Goal: Task Accomplishment & Management: Manage account settings

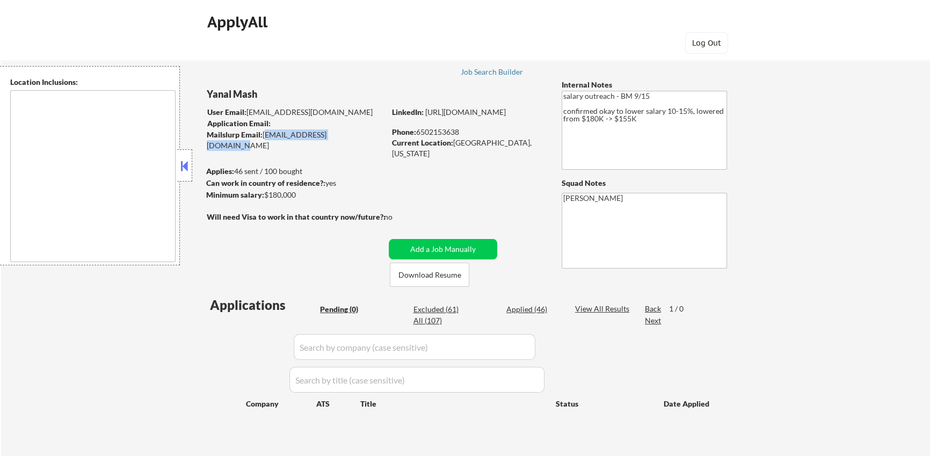
drag, startPoint x: 350, startPoint y: 137, endPoint x: 264, endPoint y: 134, distance: 86.0
click at [264, 134] on div "Mailslurp Email: yanal.mash@mailflux.com" at bounding box center [296, 139] width 178 height 21
copy div "yanal.mash@mailflux.com"
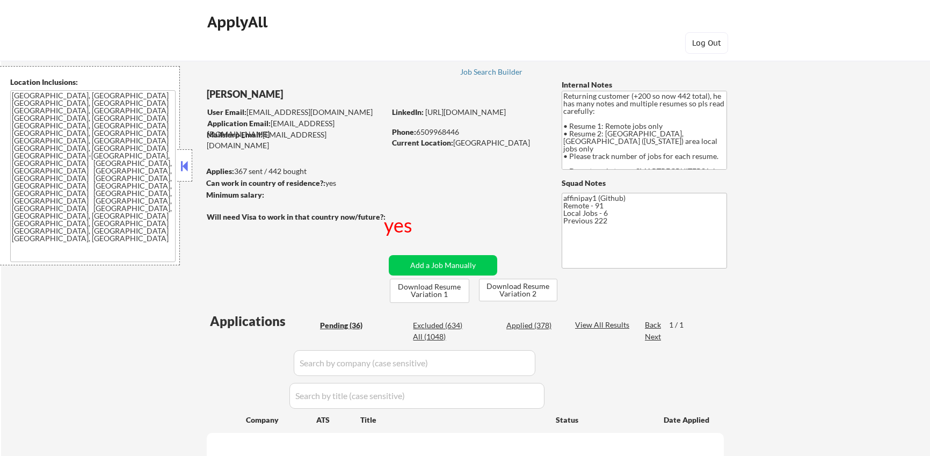
click at [529, 327] on div "Applied (378)" at bounding box center [533, 325] width 54 height 11
select select ""pending""
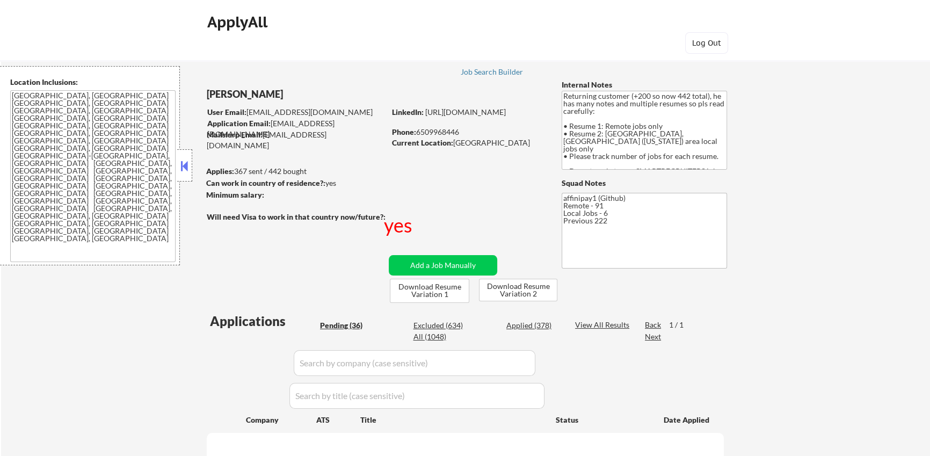
select select ""pending""
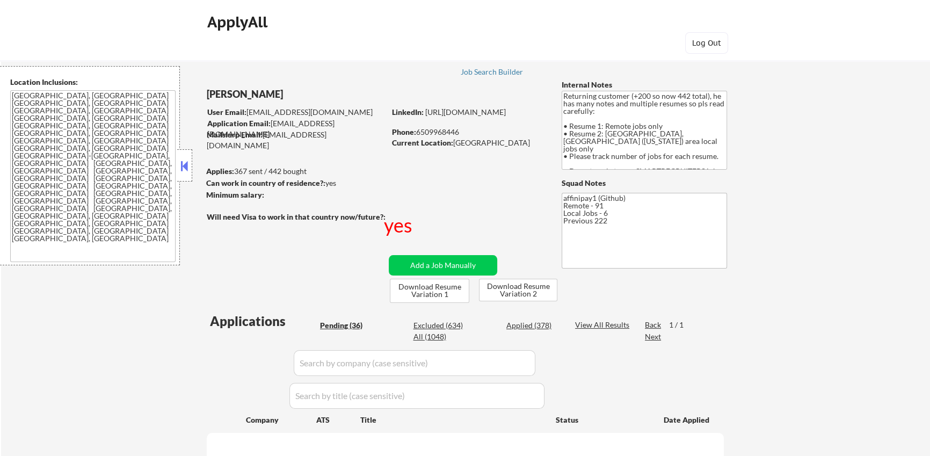
select select ""pending""
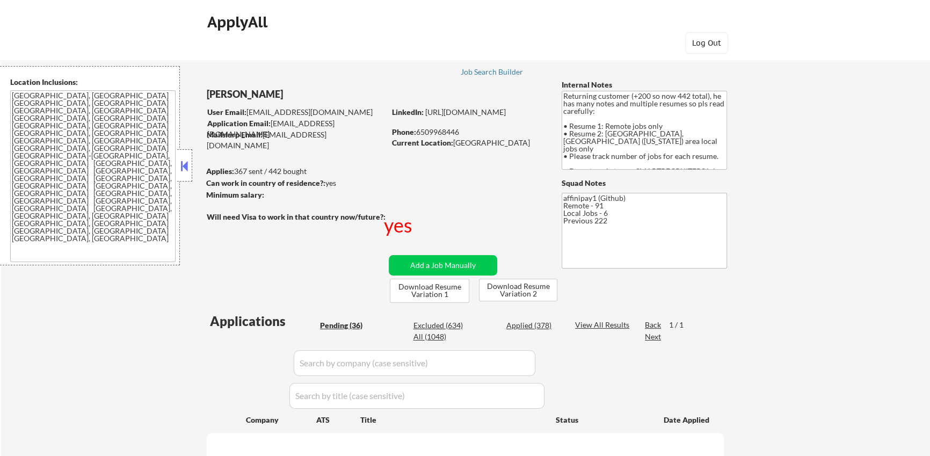
select select ""pending""
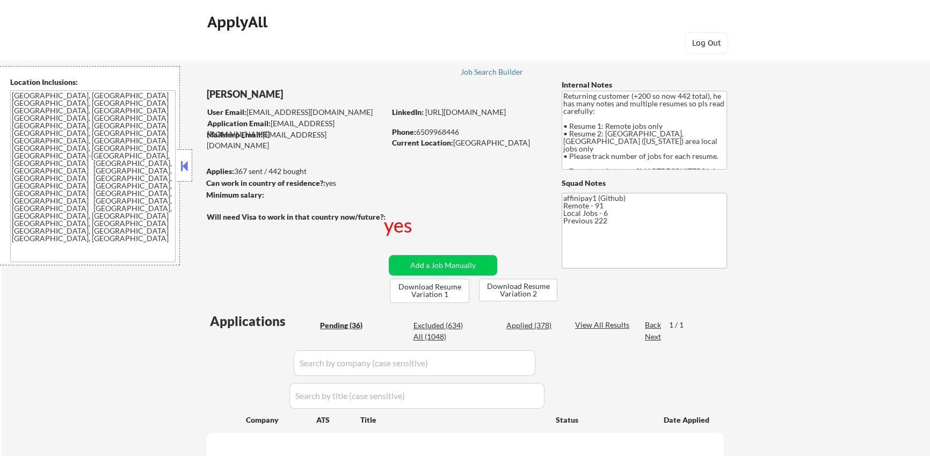
select select ""pending""
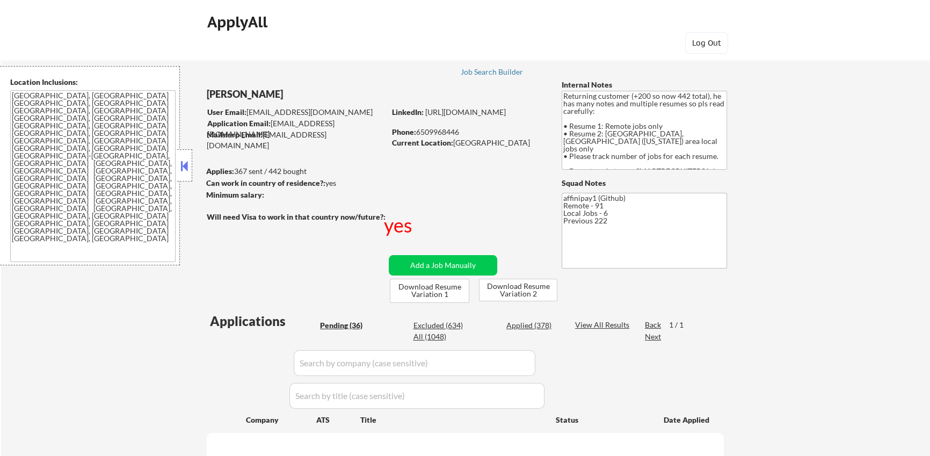
select select ""pending""
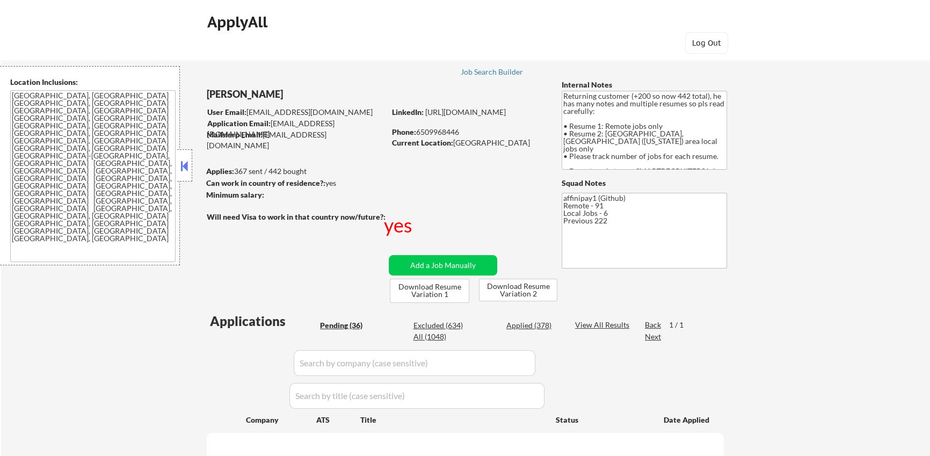
select select ""pending""
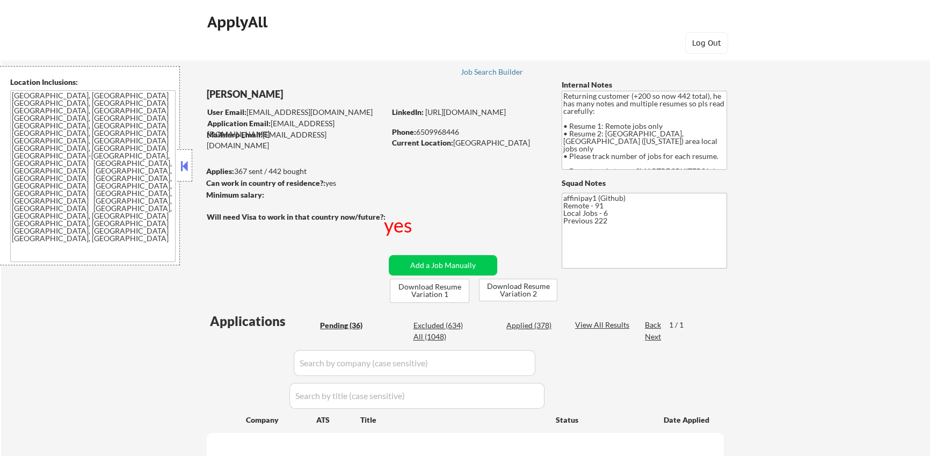
select select ""pending""
select select ""applied""
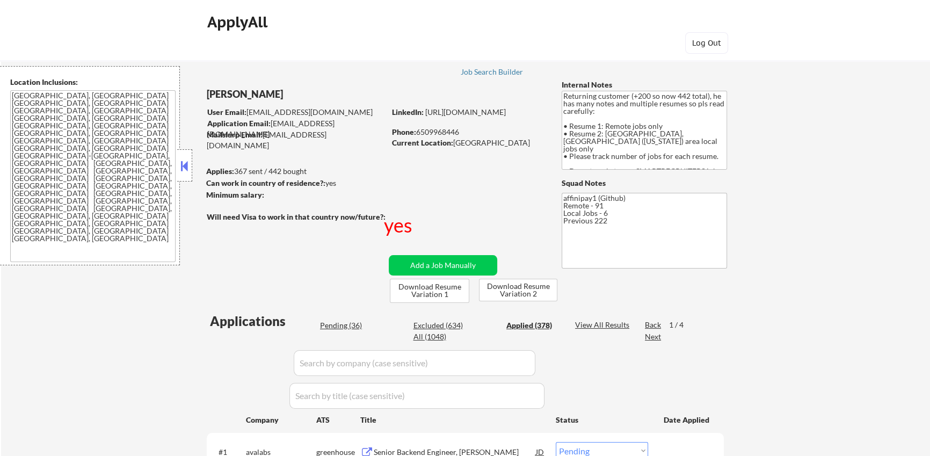
select select ""applied""
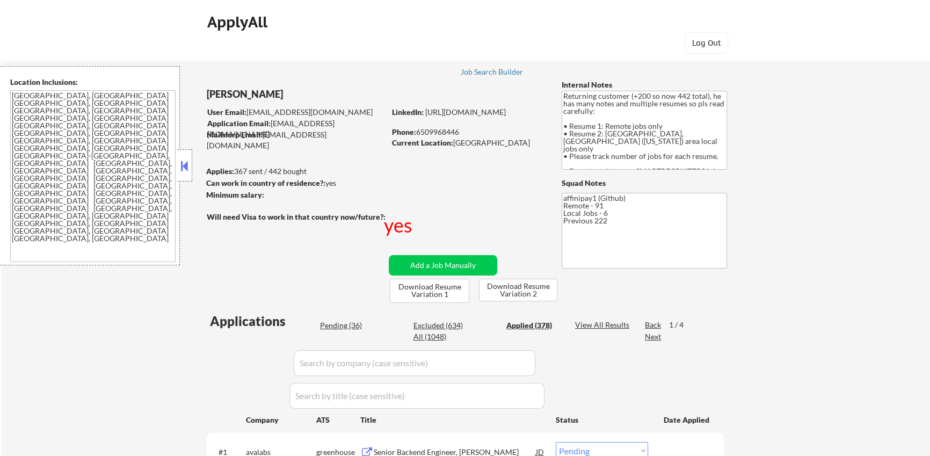
select select ""applied""
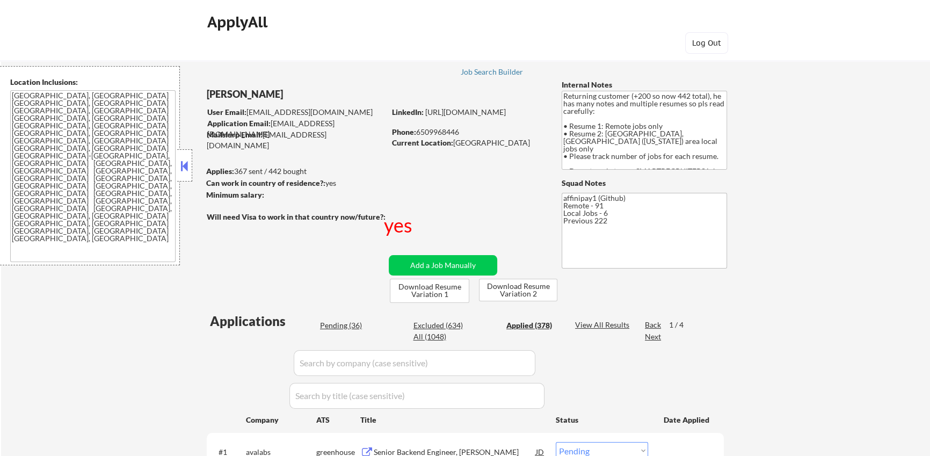
select select ""applied""
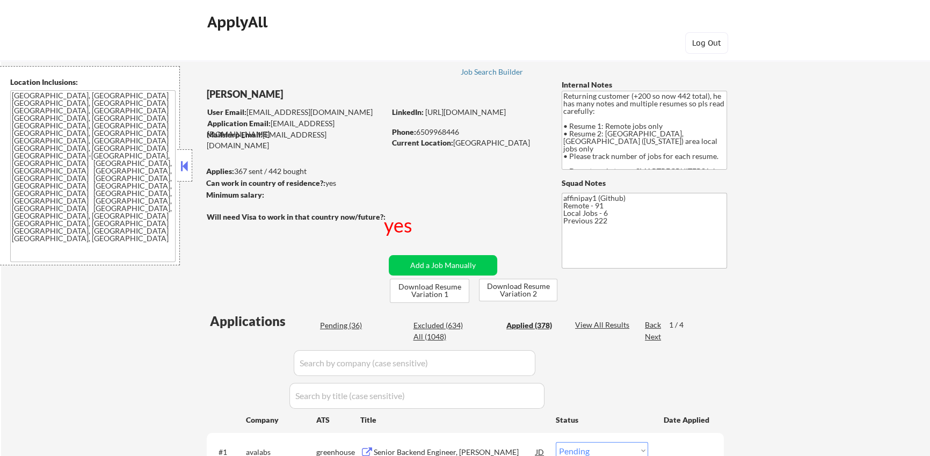
select select ""applied""
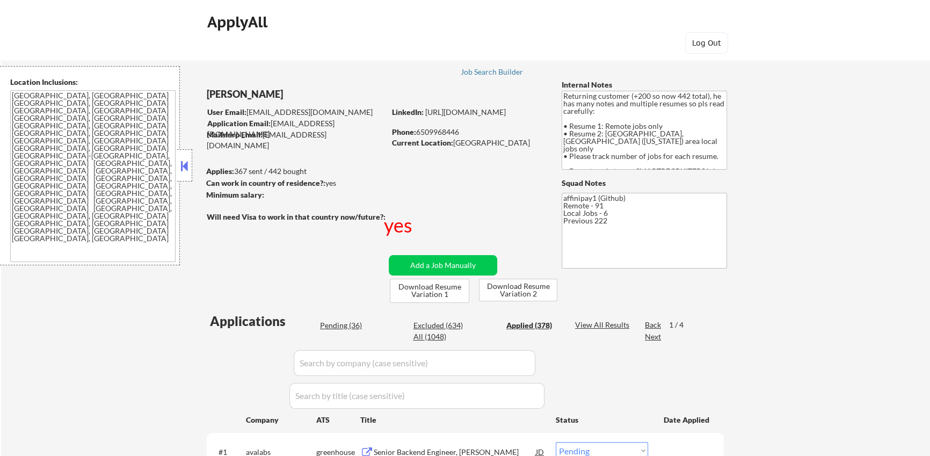
select select ""applied""
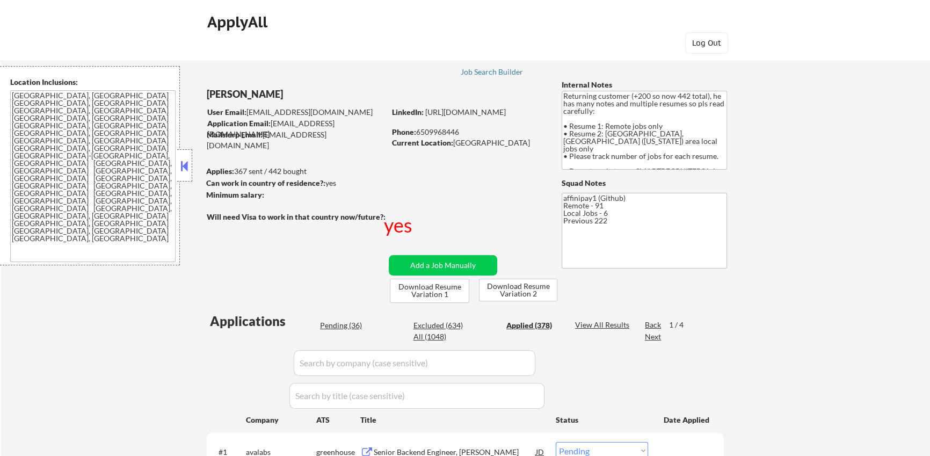
select select ""applied""
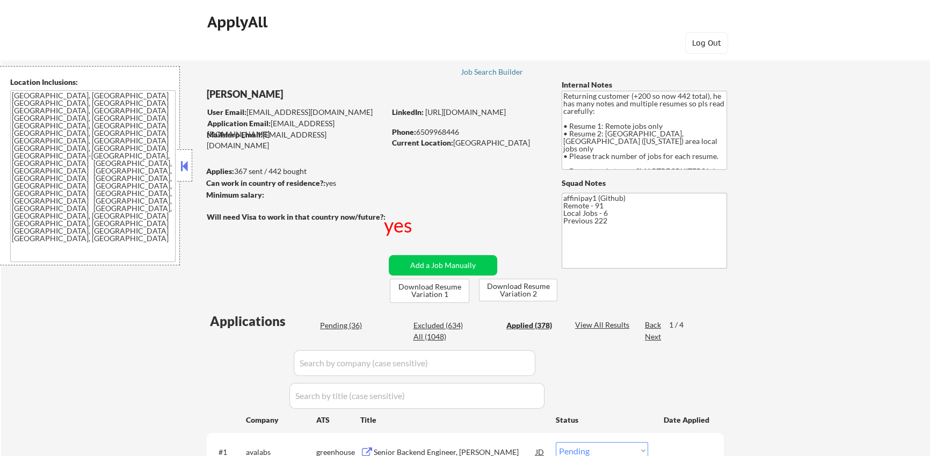
select select ""applied""
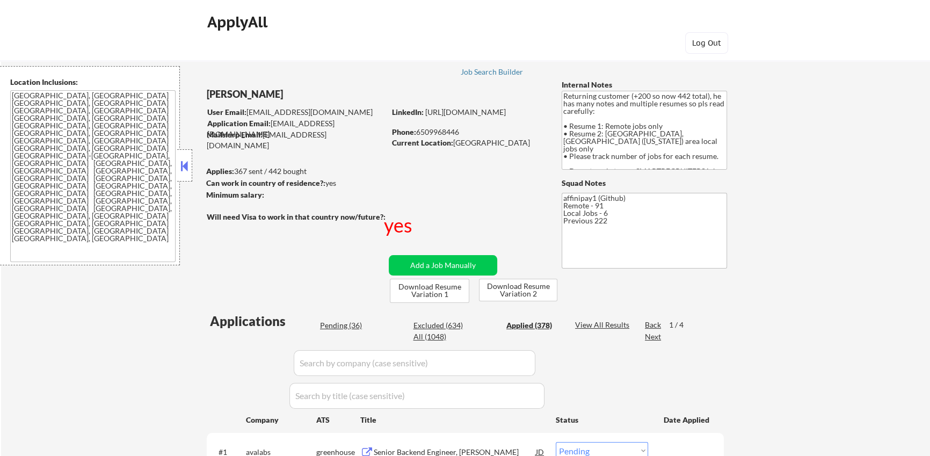
select select ""applied""
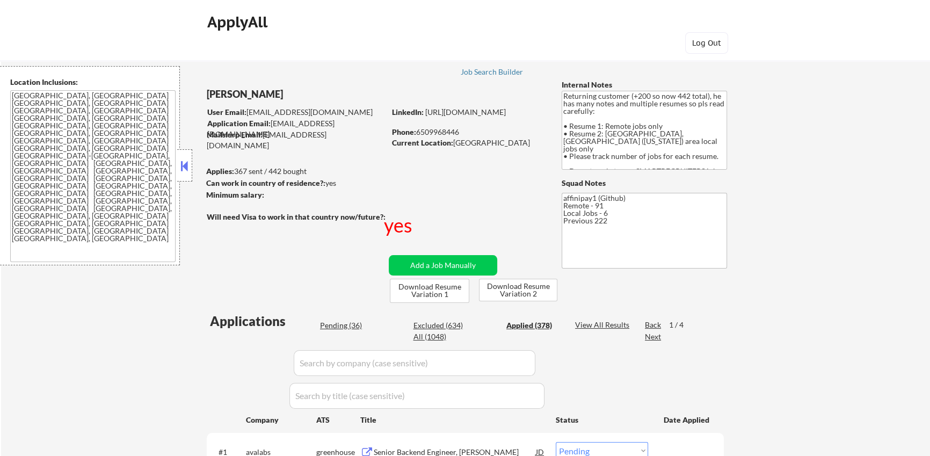
select select ""applied""
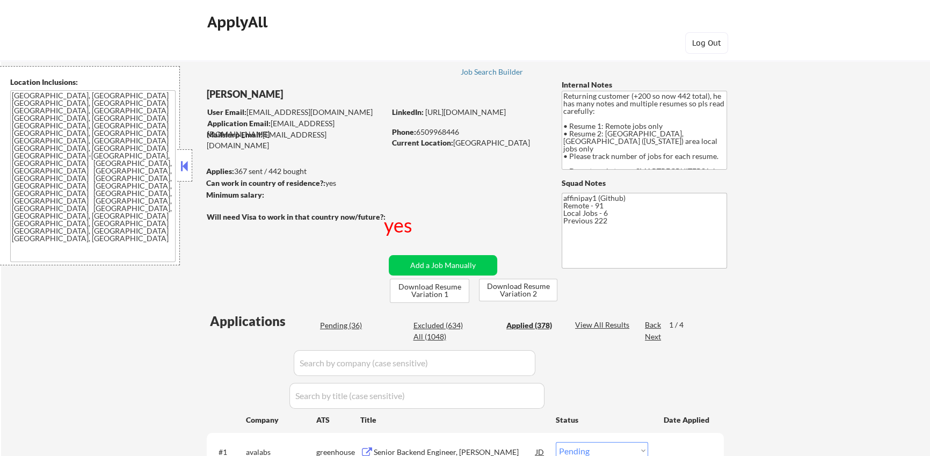
select select ""applied""
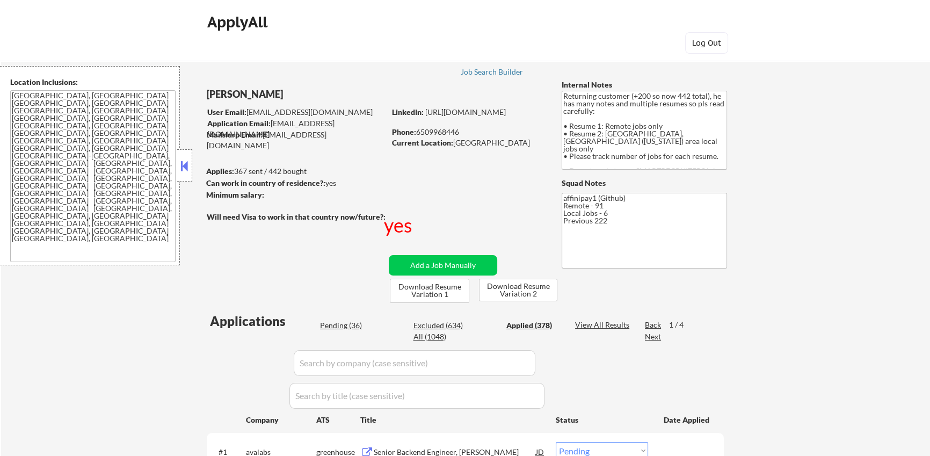
select select ""applied""
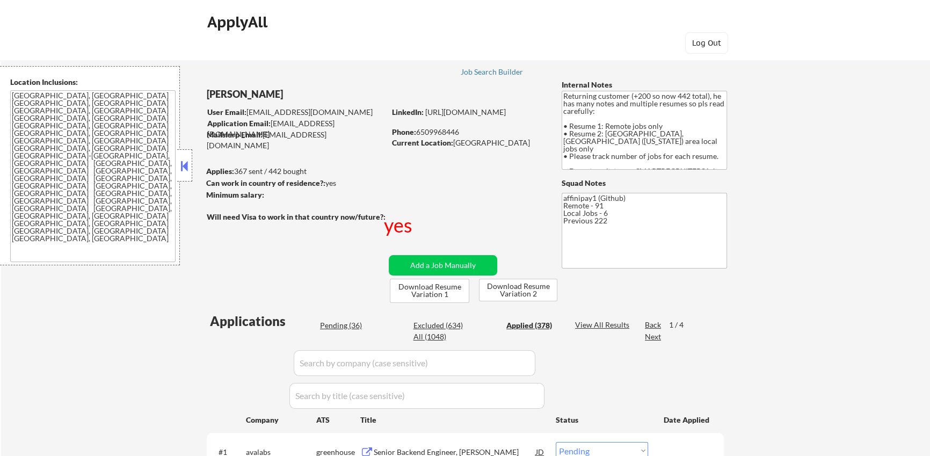
select select ""applied""
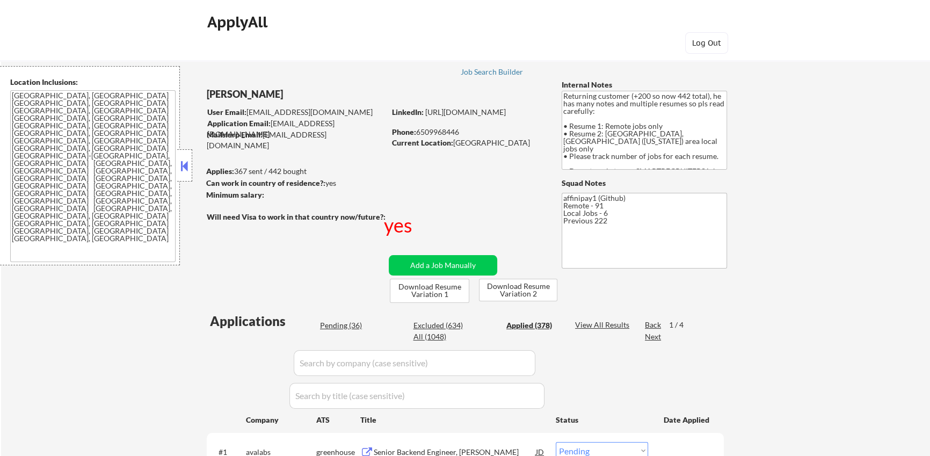
select select ""applied""
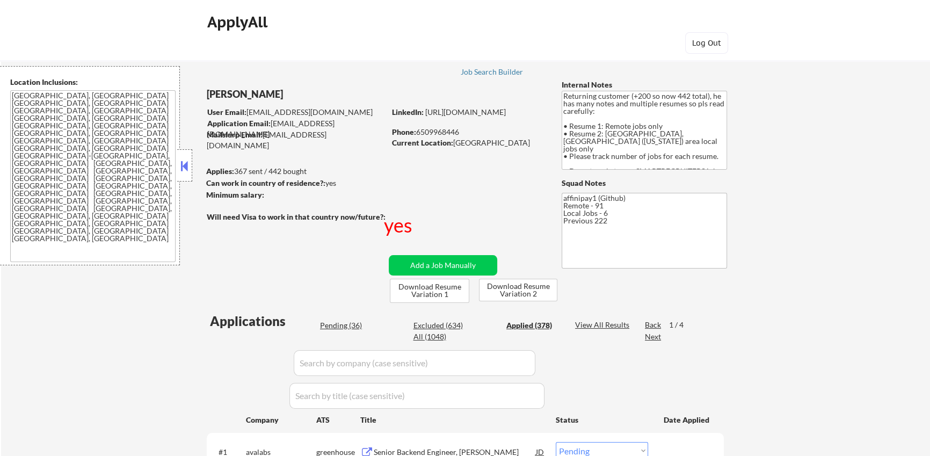
select select ""applied""
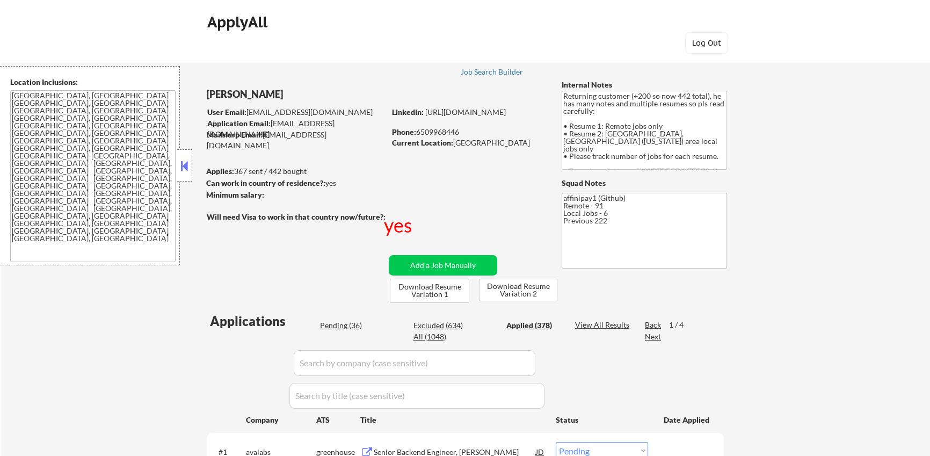
select select ""applied""
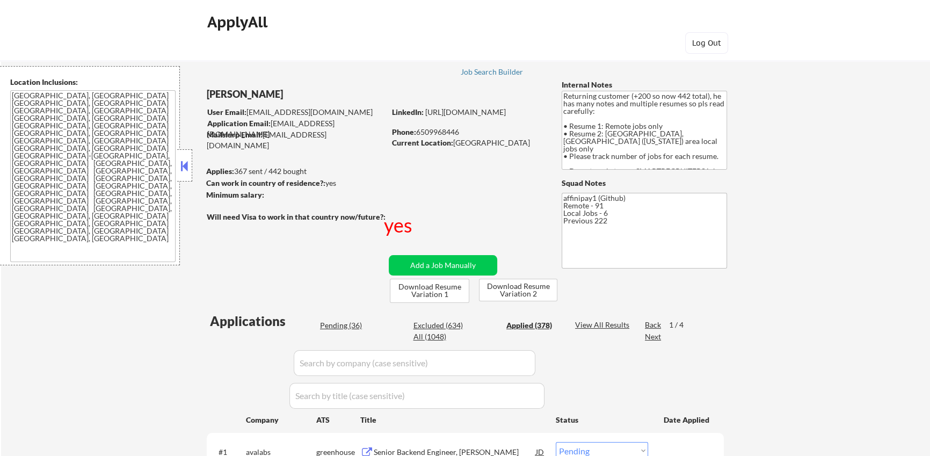
select select ""applied""
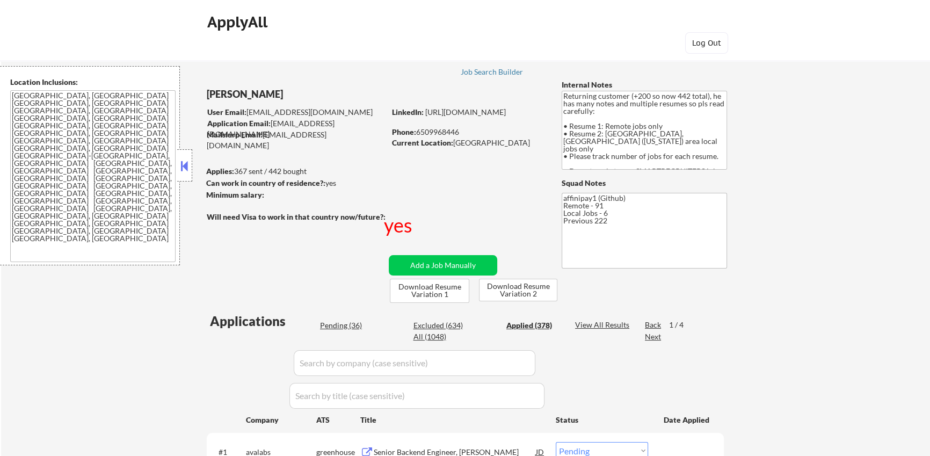
select select ""applied""
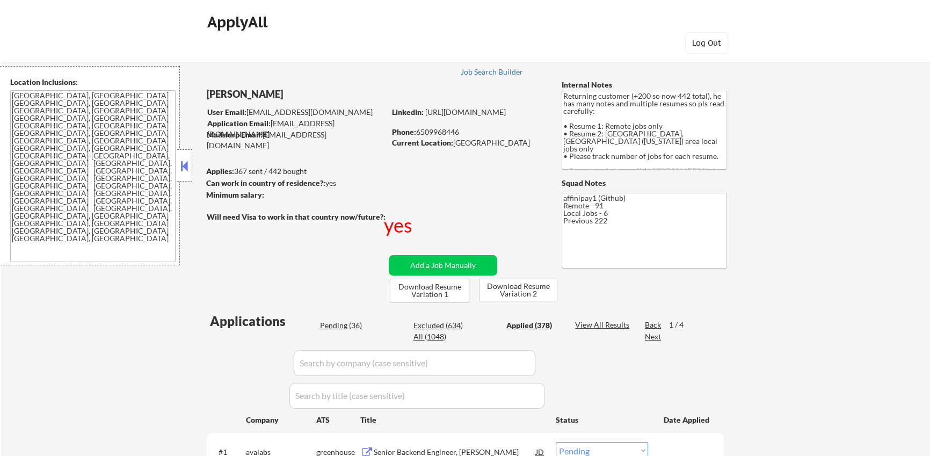
select select ""applied""
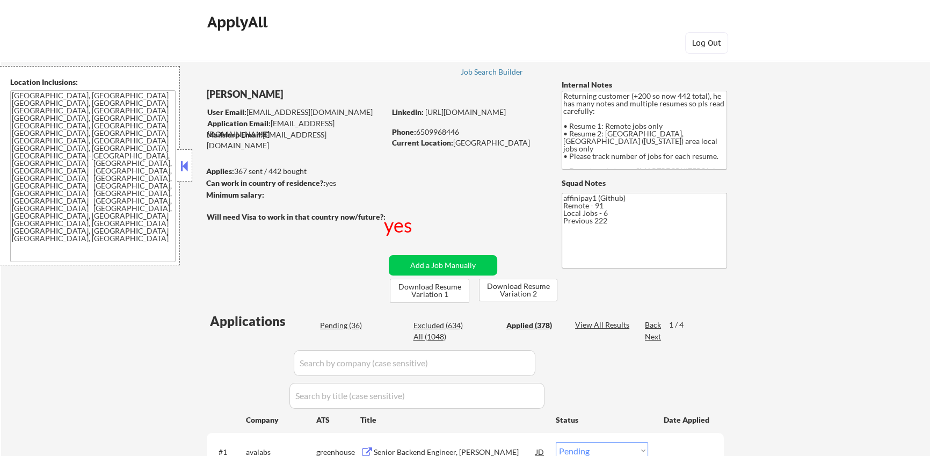
select select ""applied""
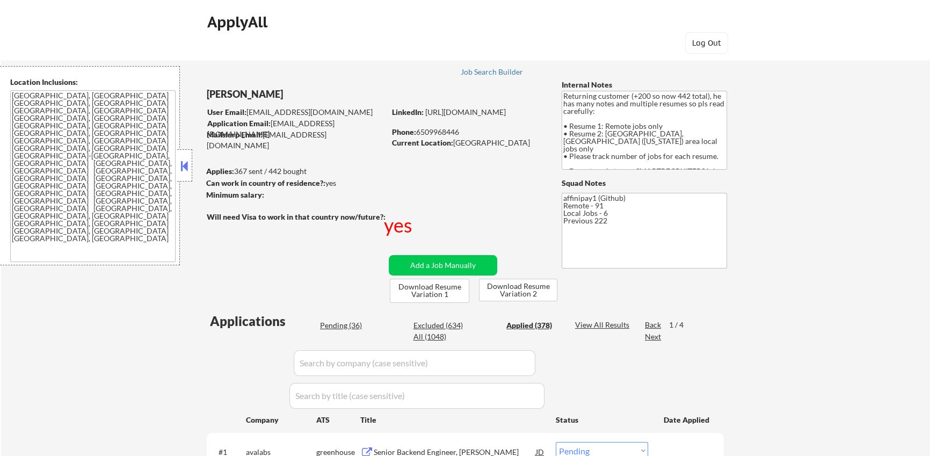
select select ""applied""
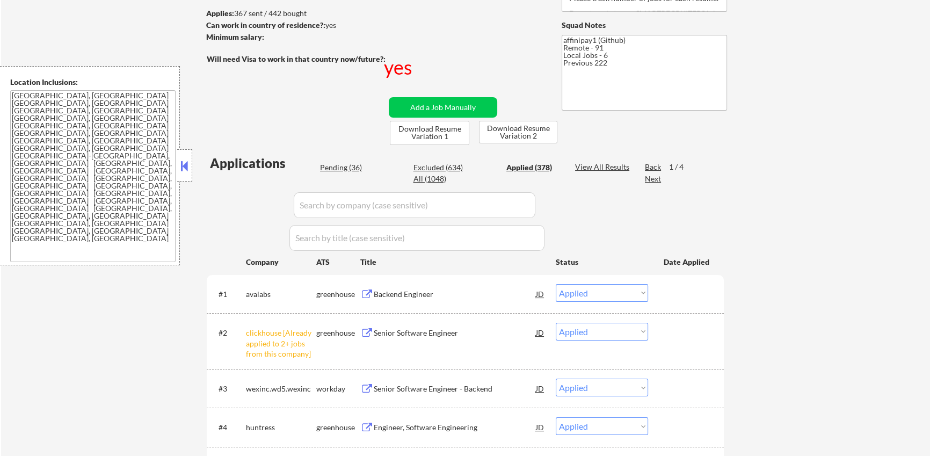
click at [518, 166] on div "Applied (378)" at bounding box center [533, 167] width 54 height 11
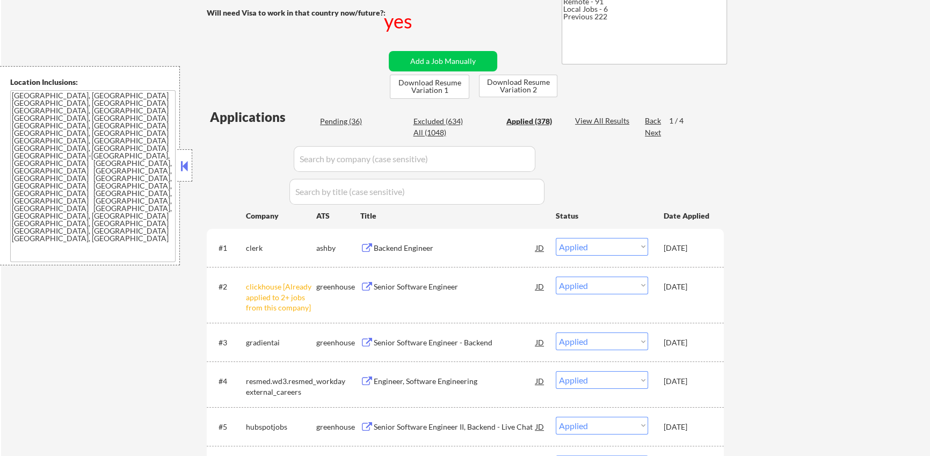
scroll to position [206, 0]
click at [327, 121] on div "Pending (36)" at bounding box center [347, 119] width 54 height 11
select select ""pending""
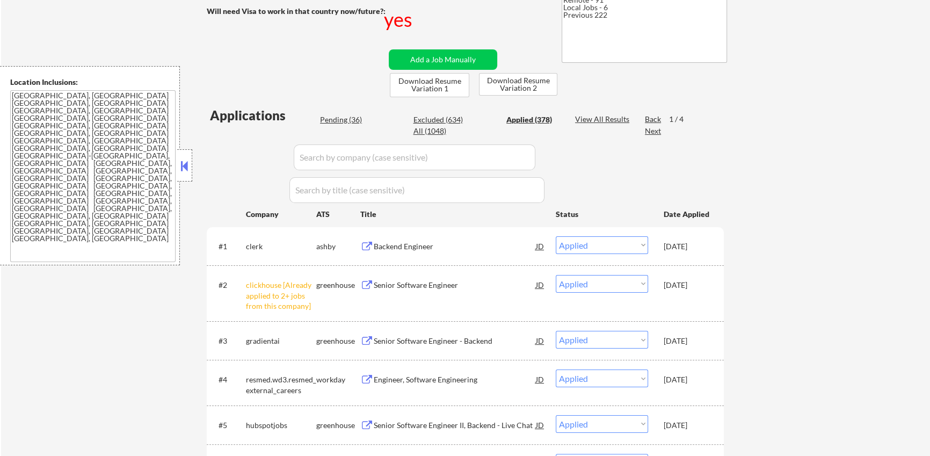
select select ""pending""
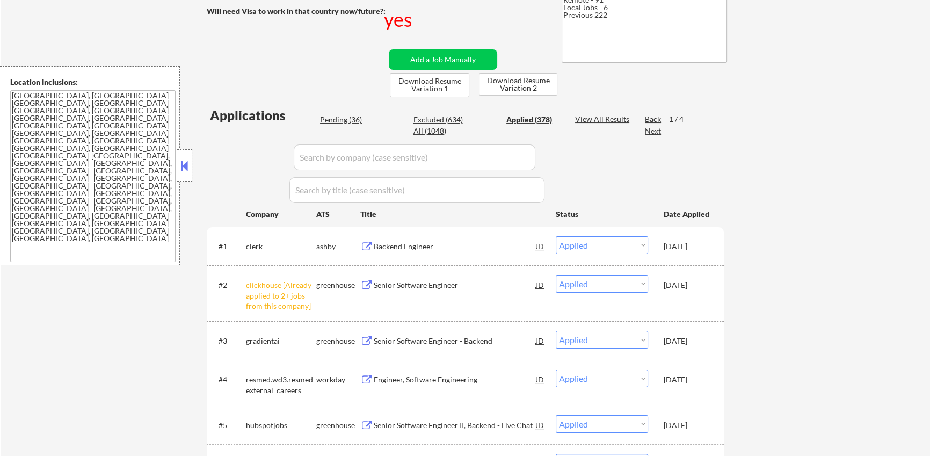
select select ""pending""
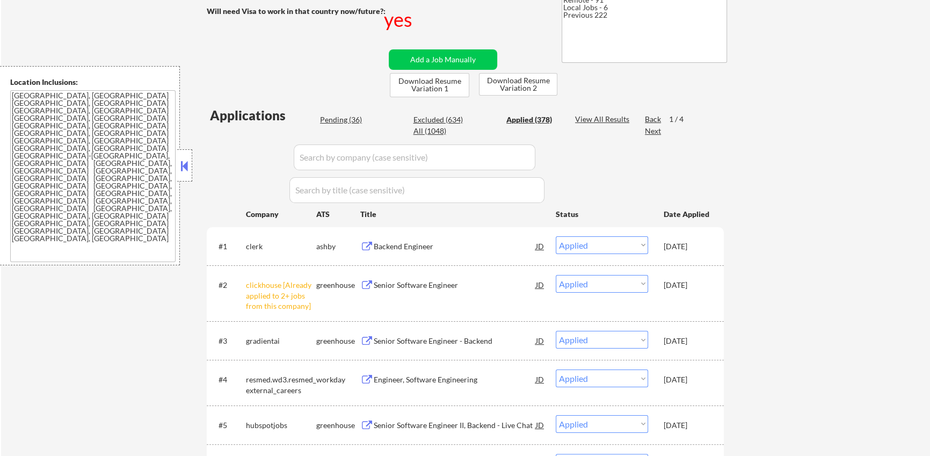
select select ""pending""
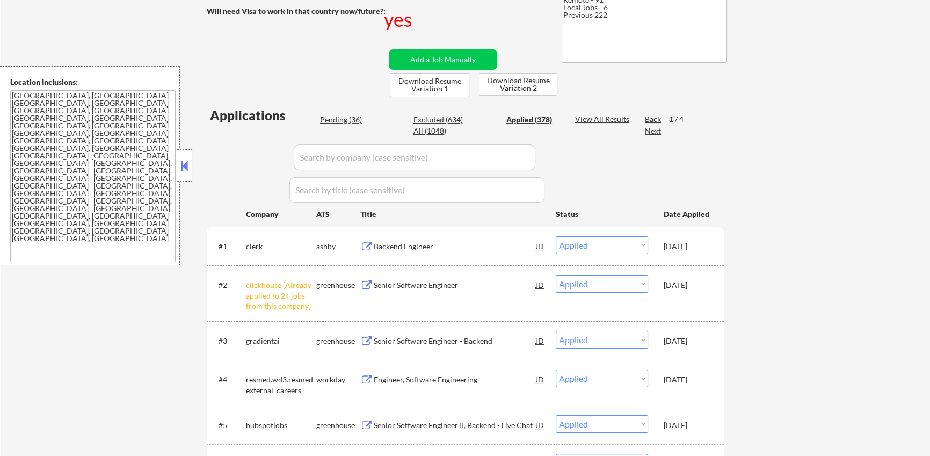
select select ""pending""
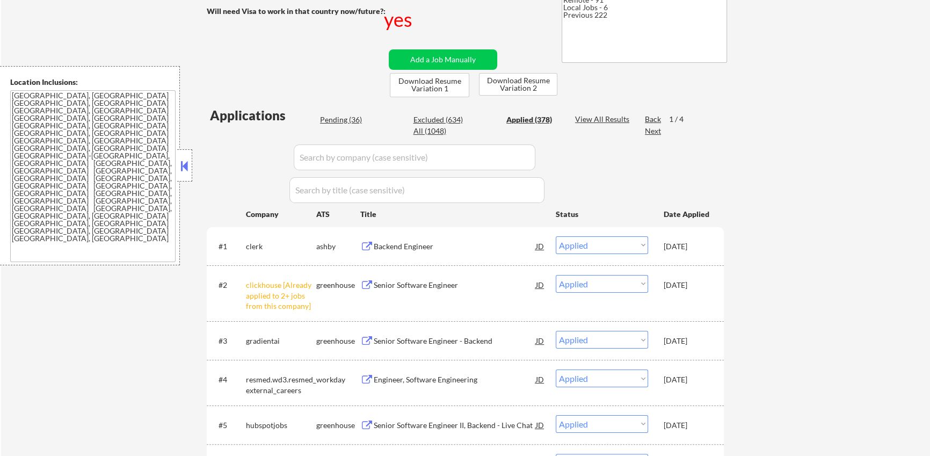
select select ""pending""
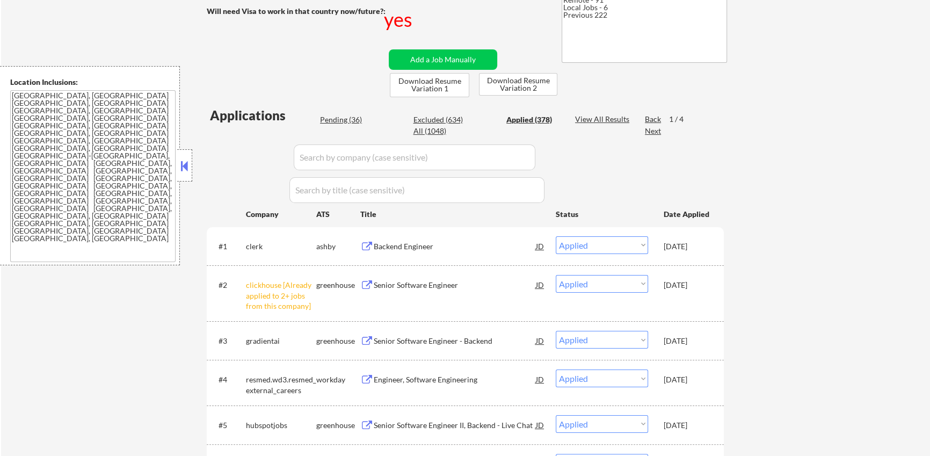
select select ""pending""
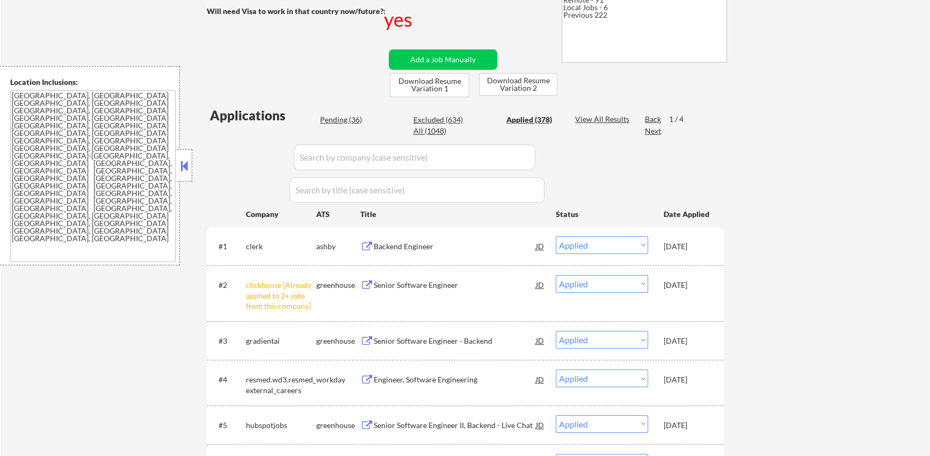
select select ""pending""
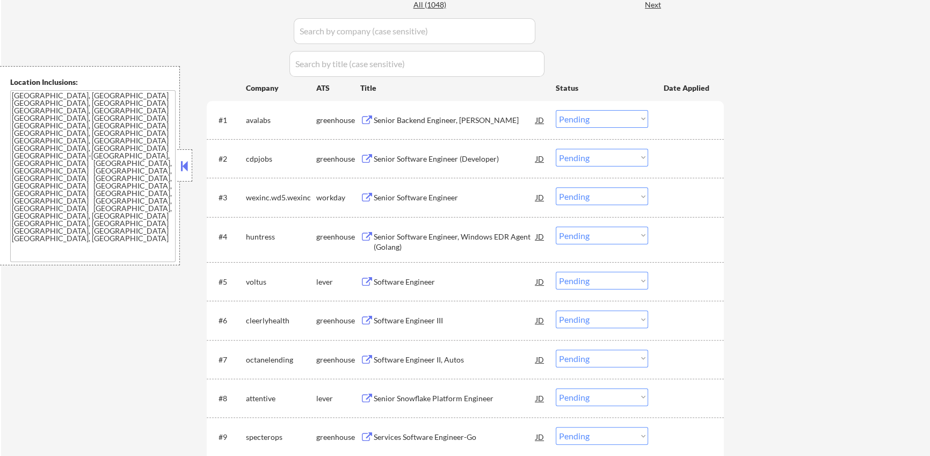
scroll to position [369, 0]
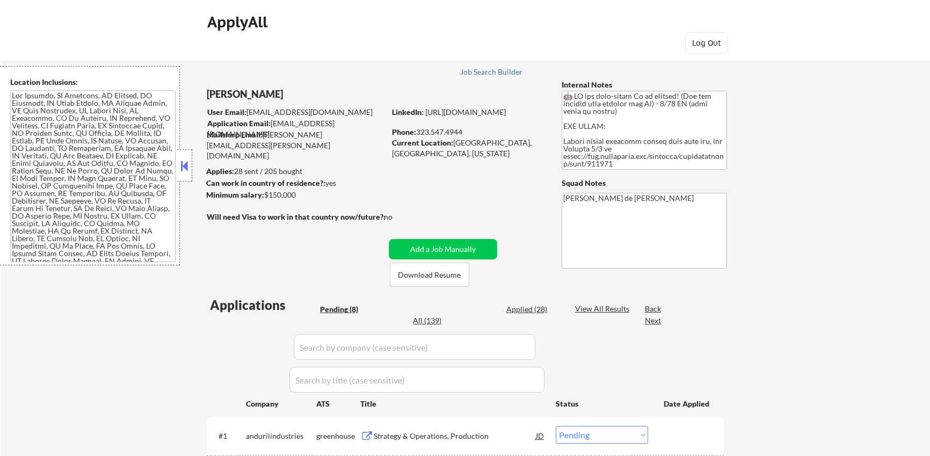
select select ""pending""
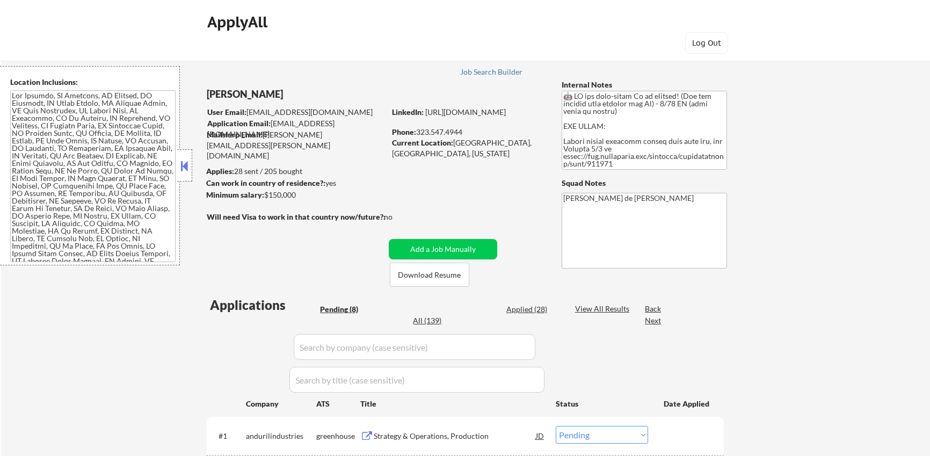
select select ""pending""
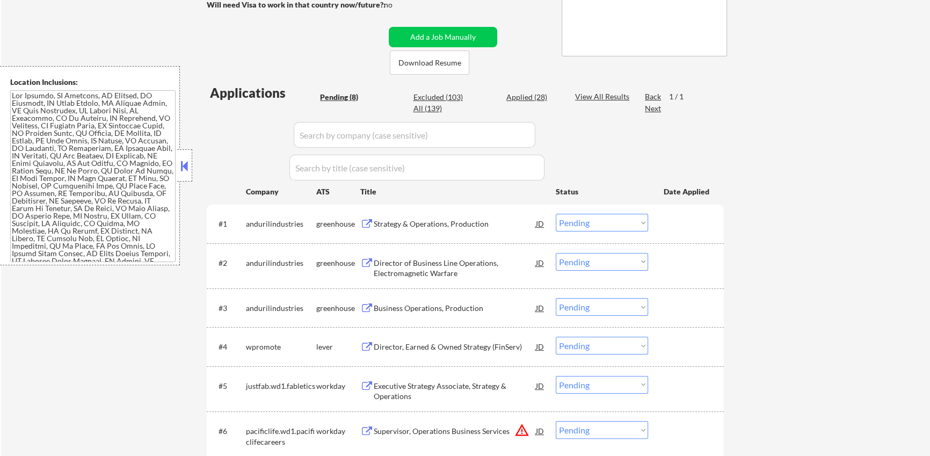
scroll to position [230, 0]
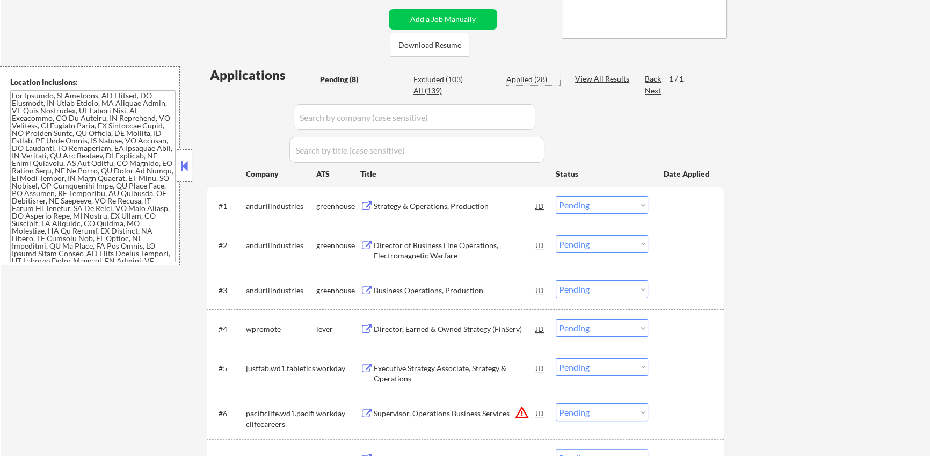
click at [516, 77] on div "Applied (28)" at bounding box center [533, 79] width 54 height 11
select select ""applied""
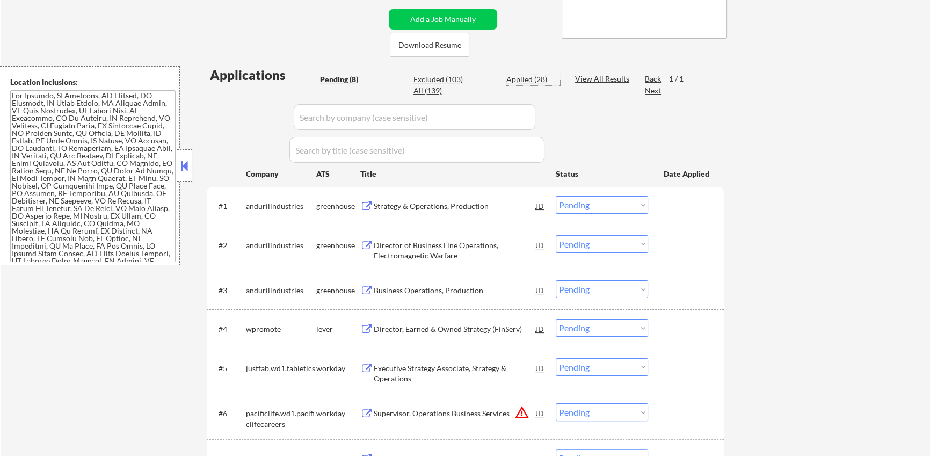
select select ""applied""
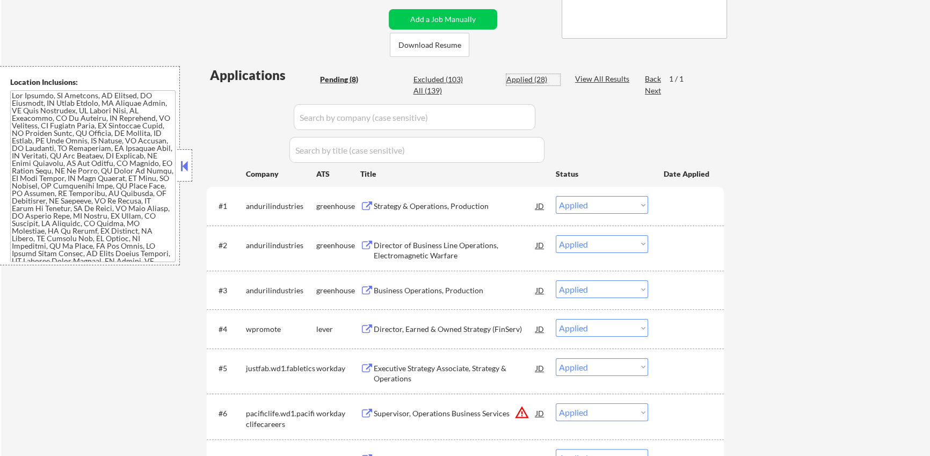
select select ""applied""
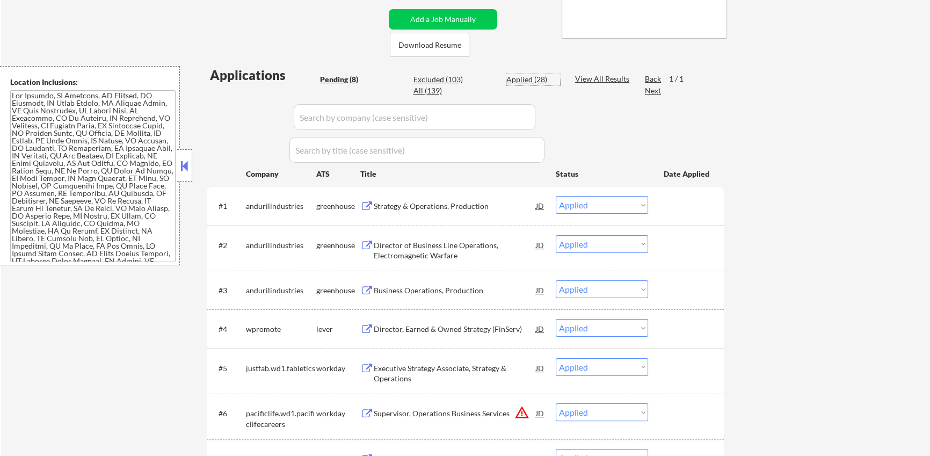
select select ""applied""
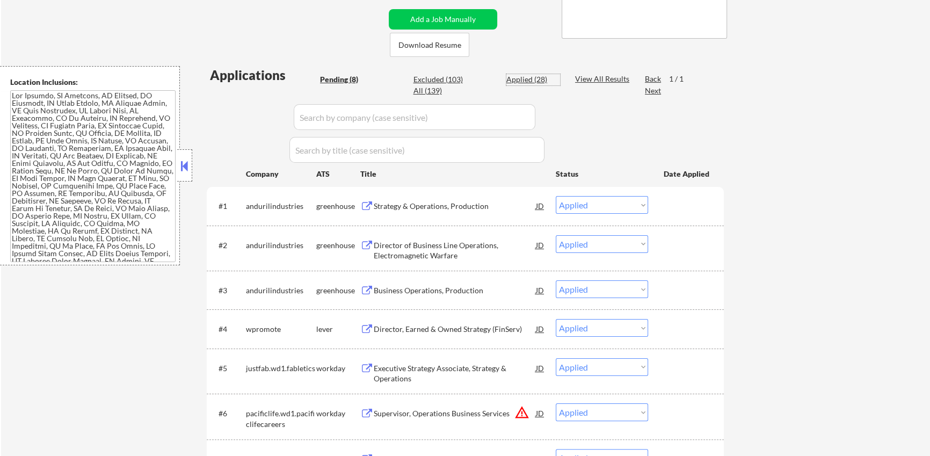
select select ""applied""
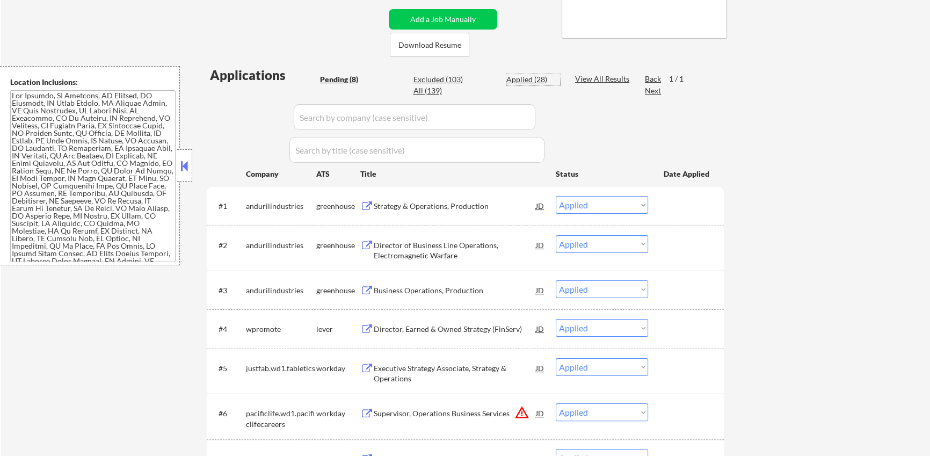
select select ""applied""
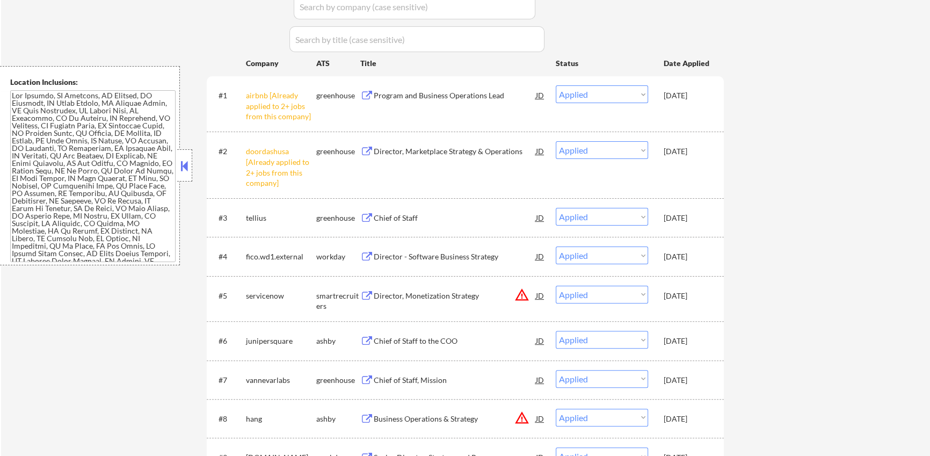
scroll to position [316, 0]
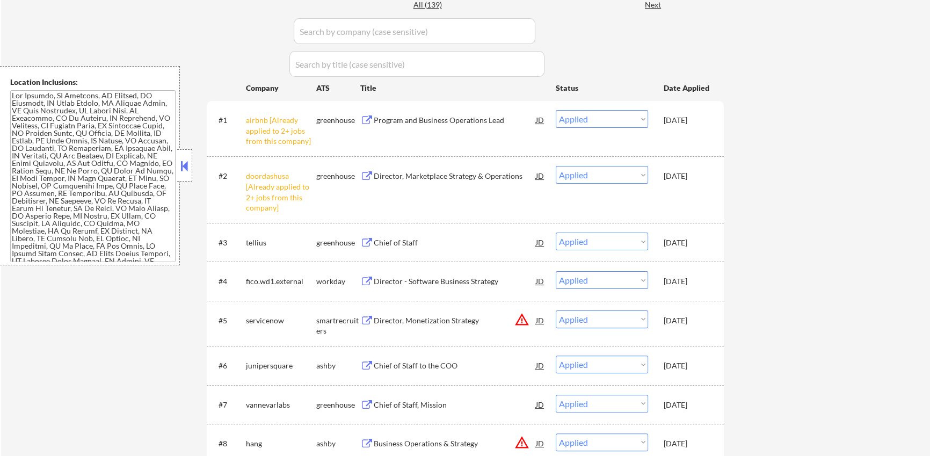
click at [367, 122] on button at bounding box center [366, 120] width 13 height 10
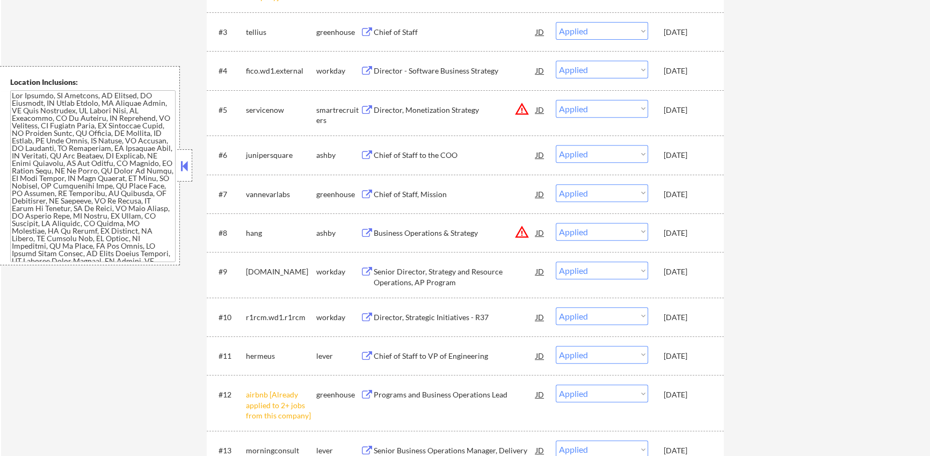
scroll to position [529, 0]
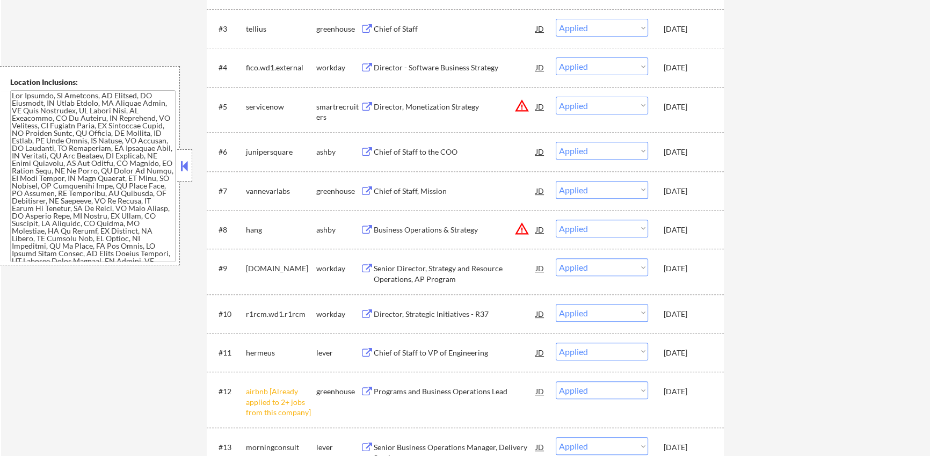
click at [366, 387] on button at bounding box center [366, 391] width 13 height 10
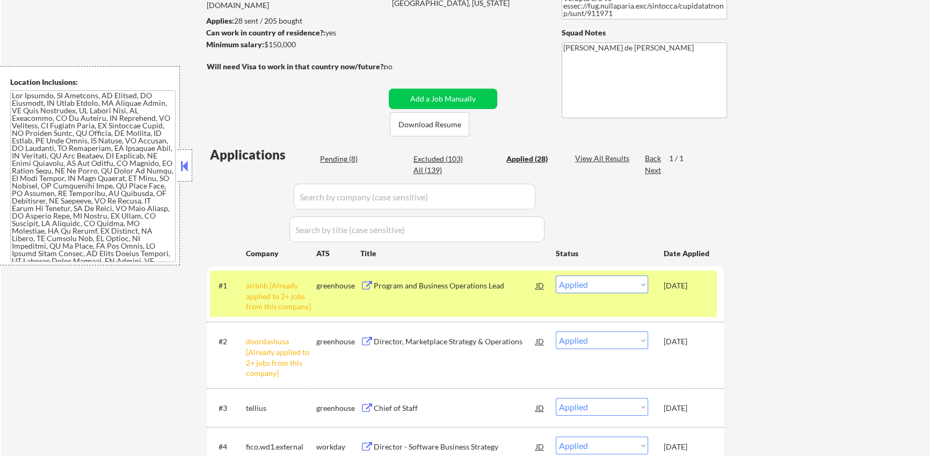
scroll to position [0, 0]
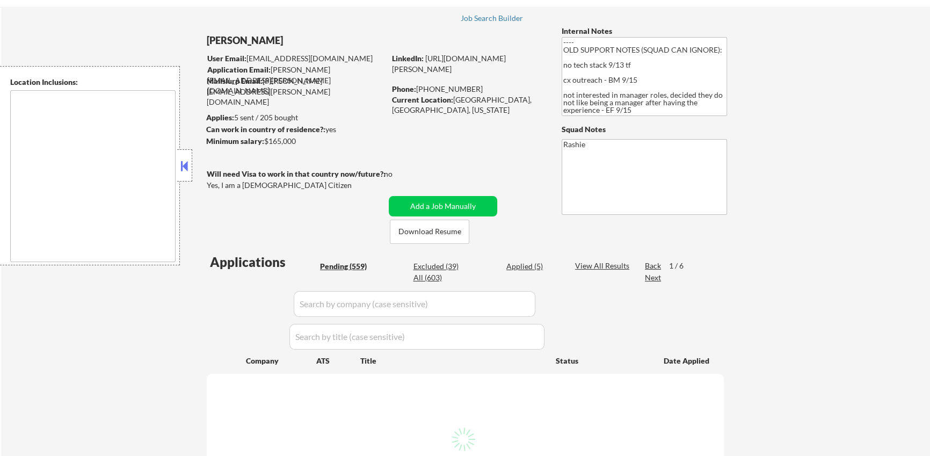
scroll to position [61, 0]
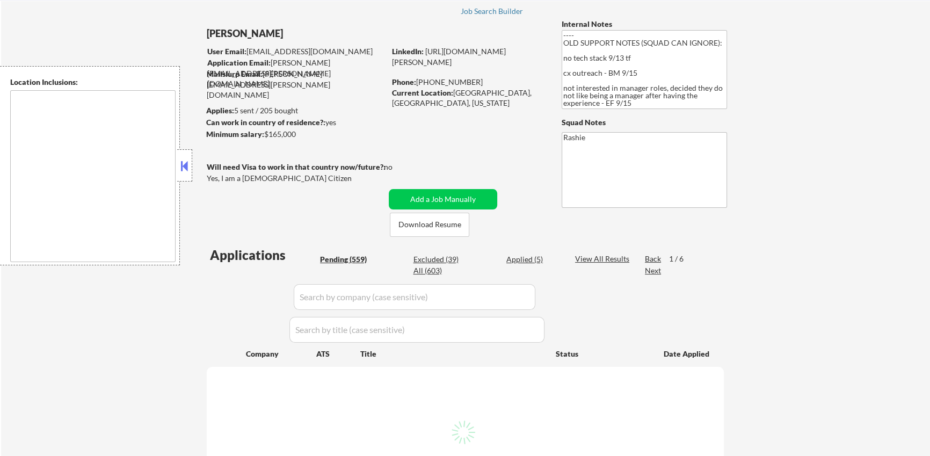
select select ""pending""
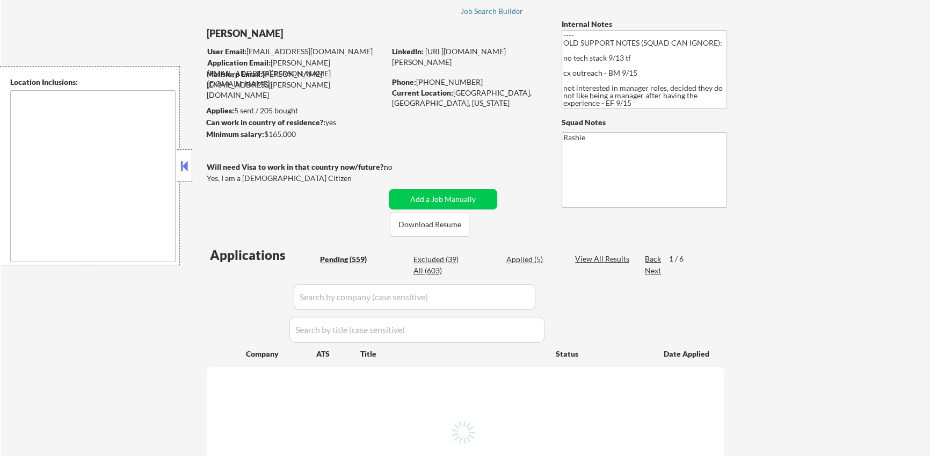
select select ""pending""
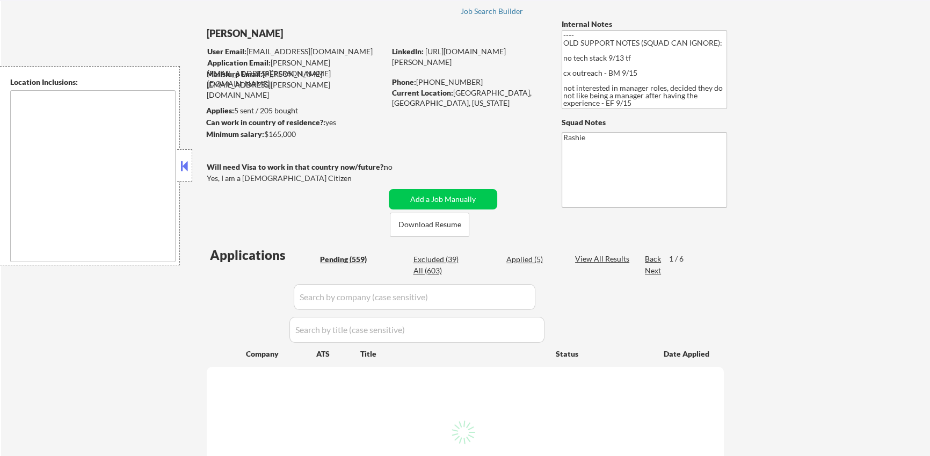
select select ""pending""
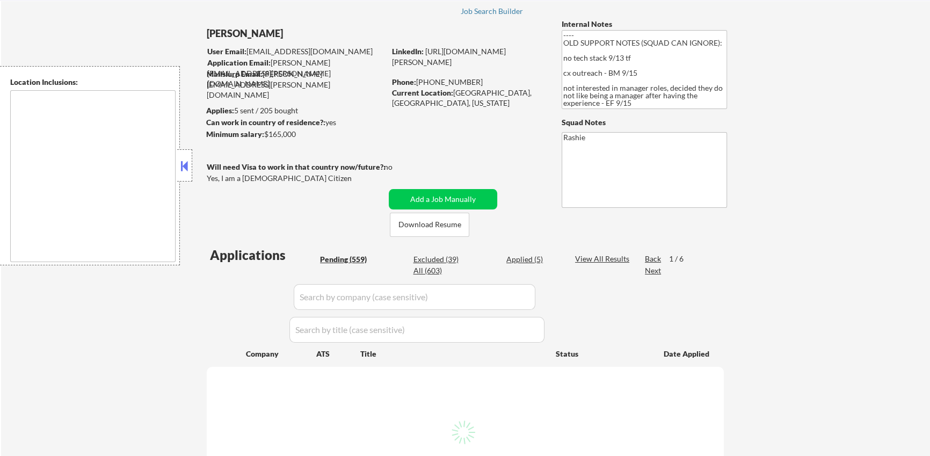
select select ""pending""
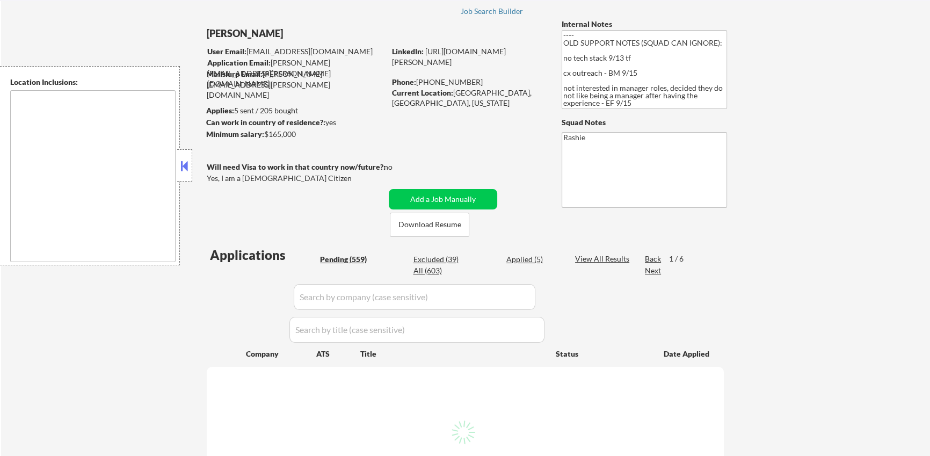
select select ""pending""
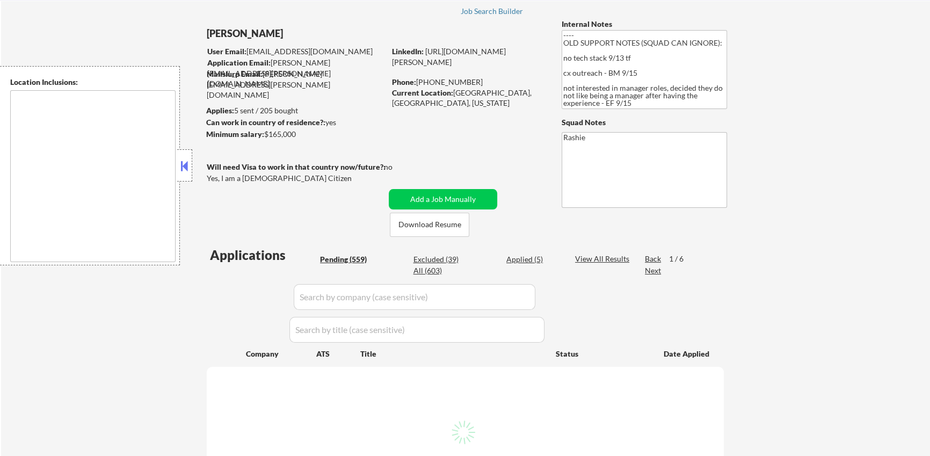
select select ""pending""
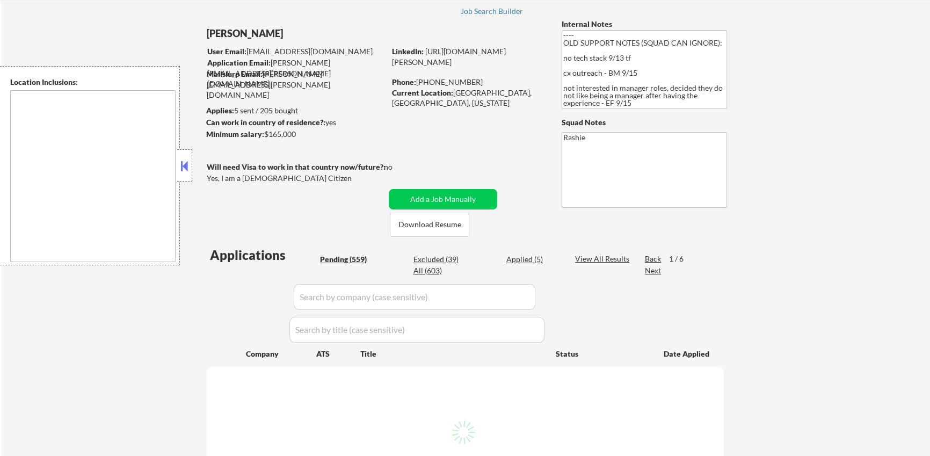
select select ""pending""
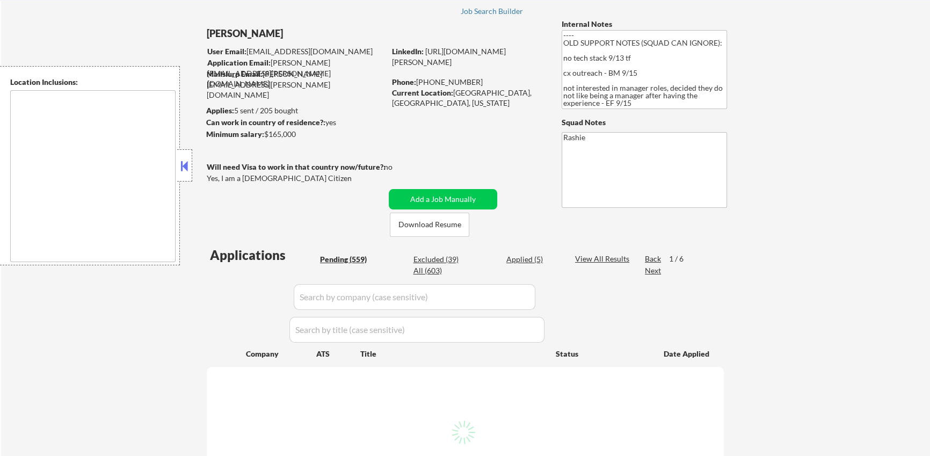
select select ""pending""
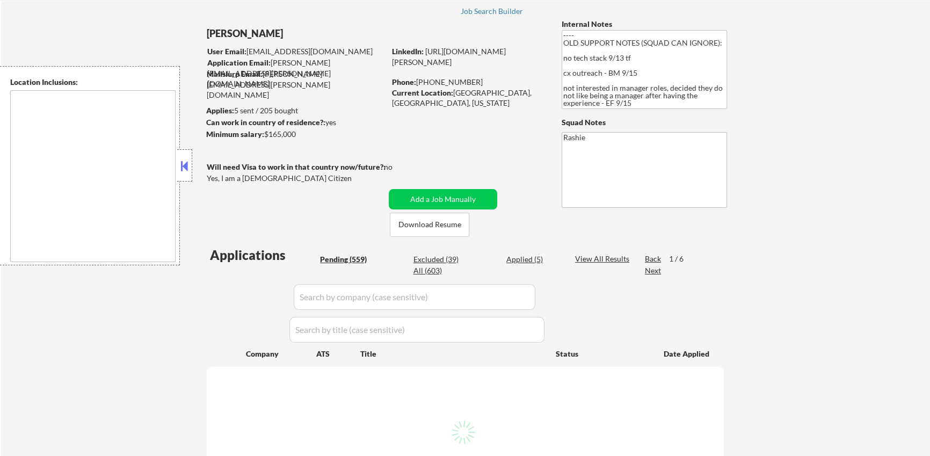
select select ""pending""
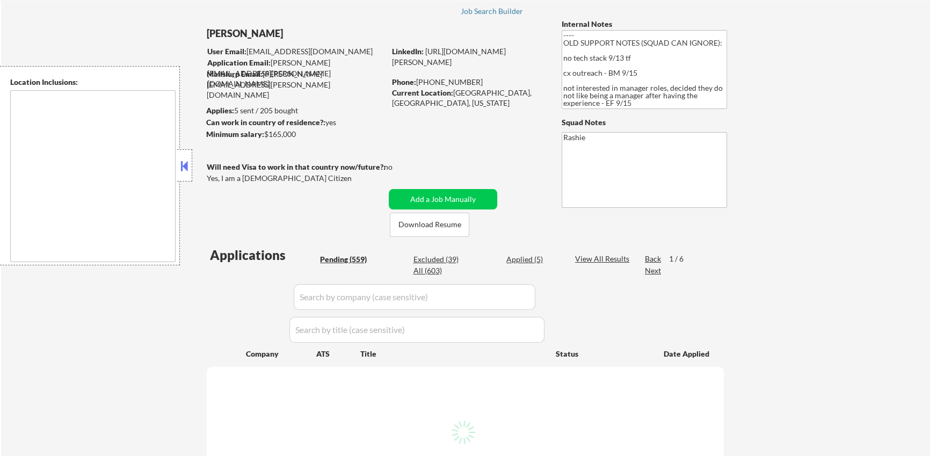
select select ""pending""
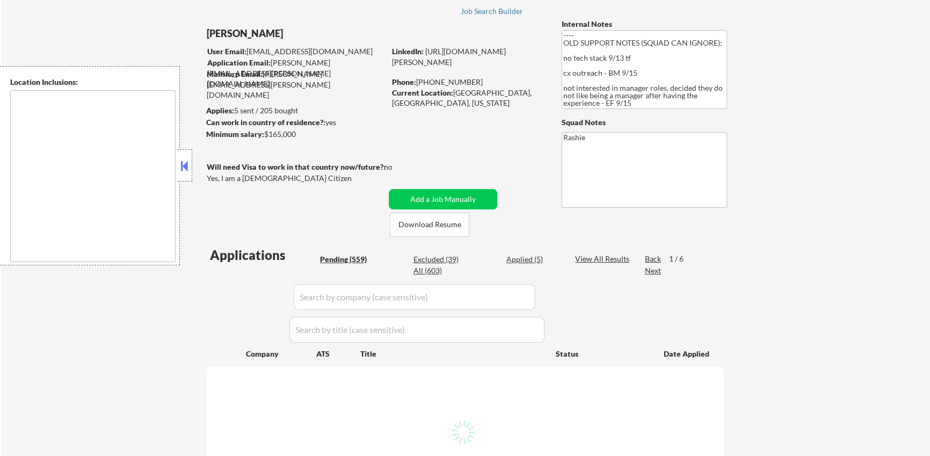
select select ""pending""
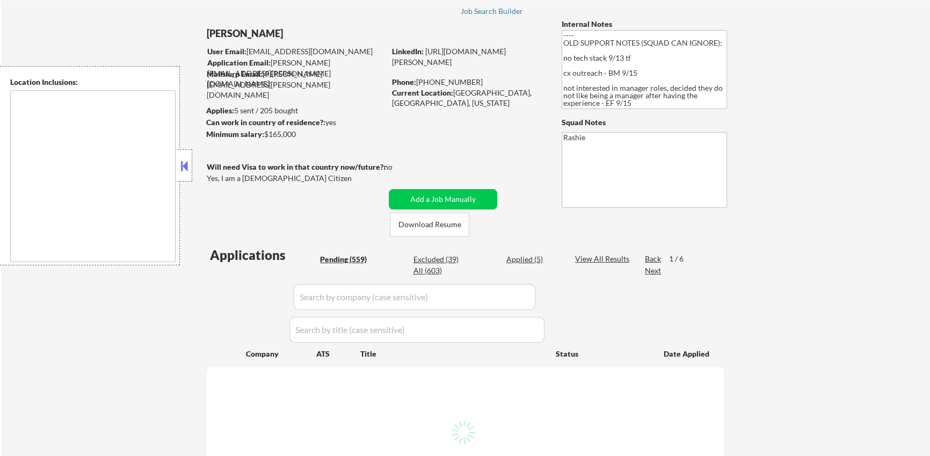
select select ""pending""
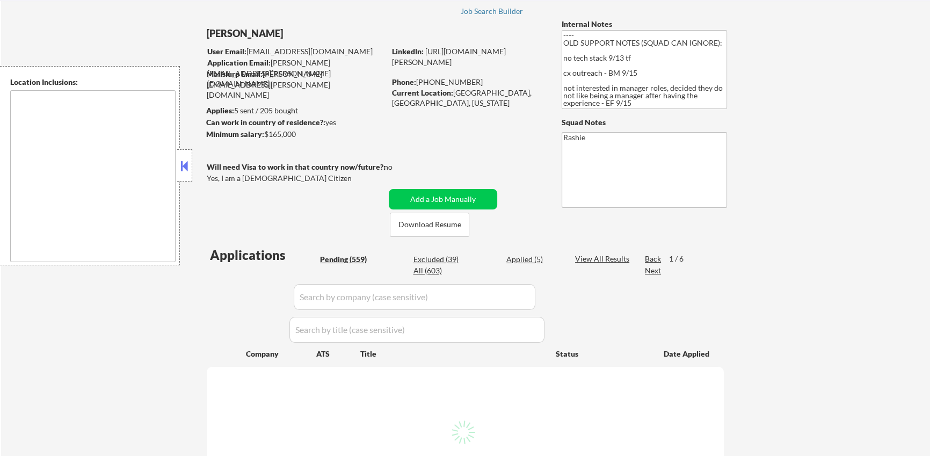
select select ""pending""
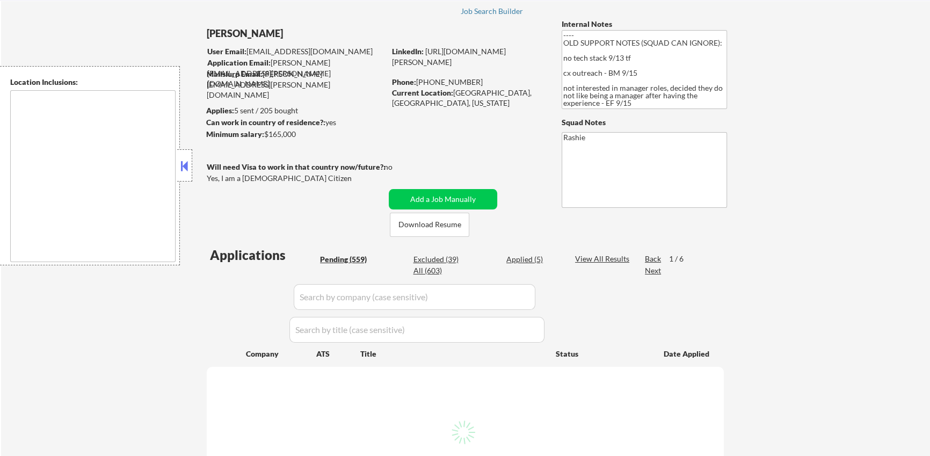
select select ""pending""
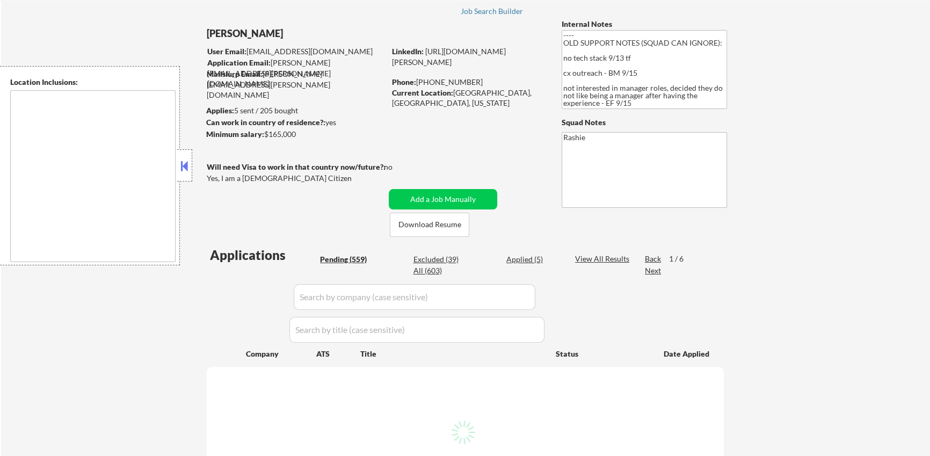
select select ""pending""
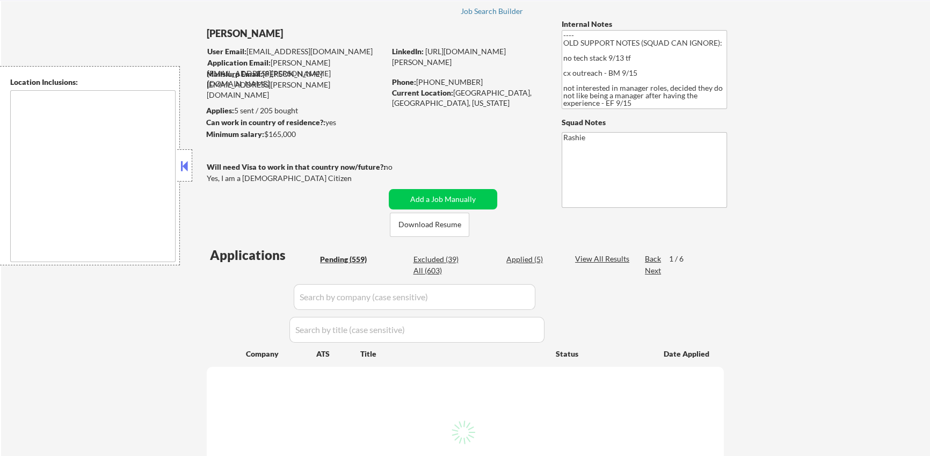
select select ""pending""
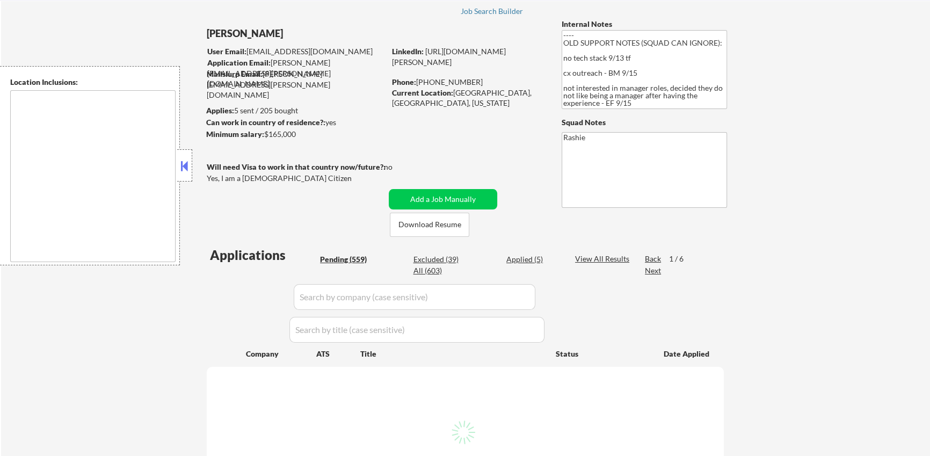
select select ""pending""
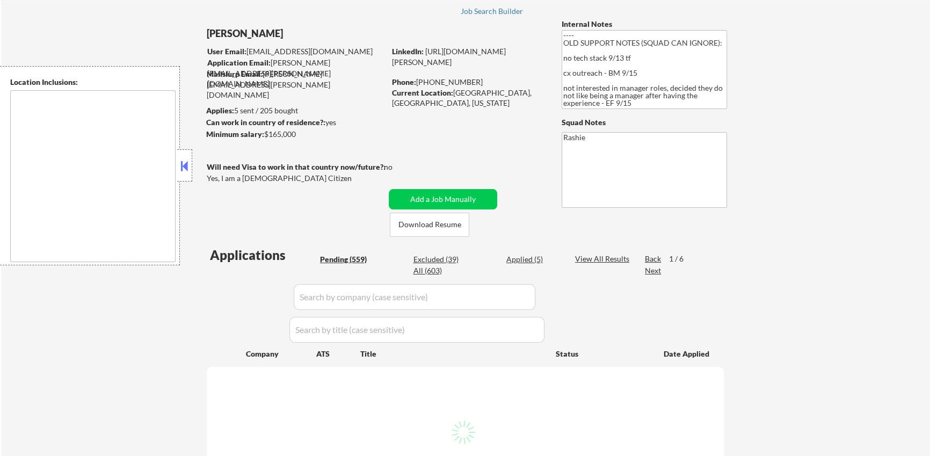
select select ""pending""
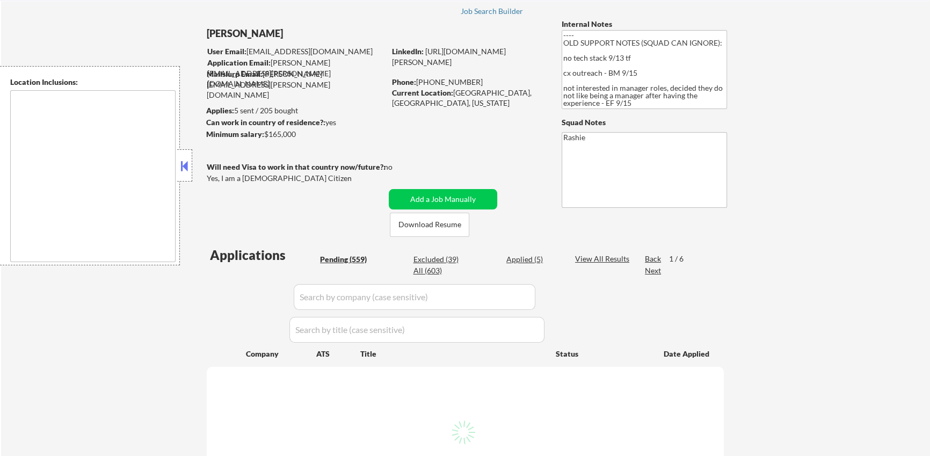
select select ""pending""
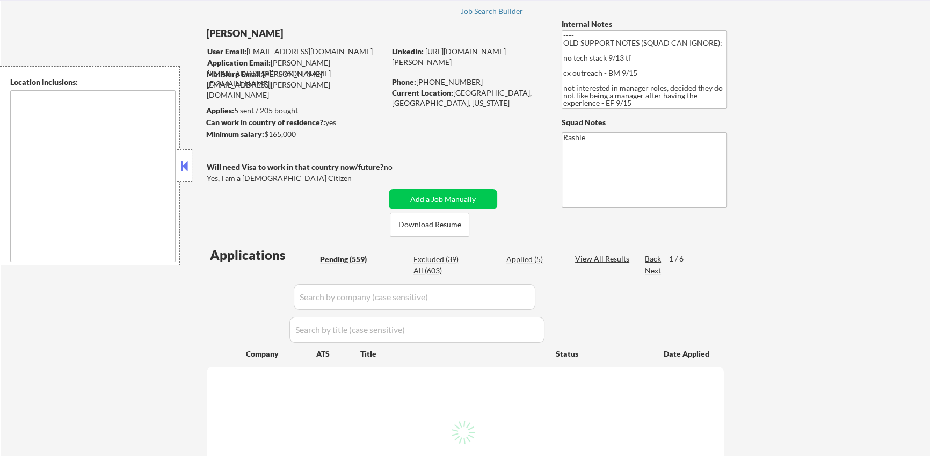
select select ""pending""
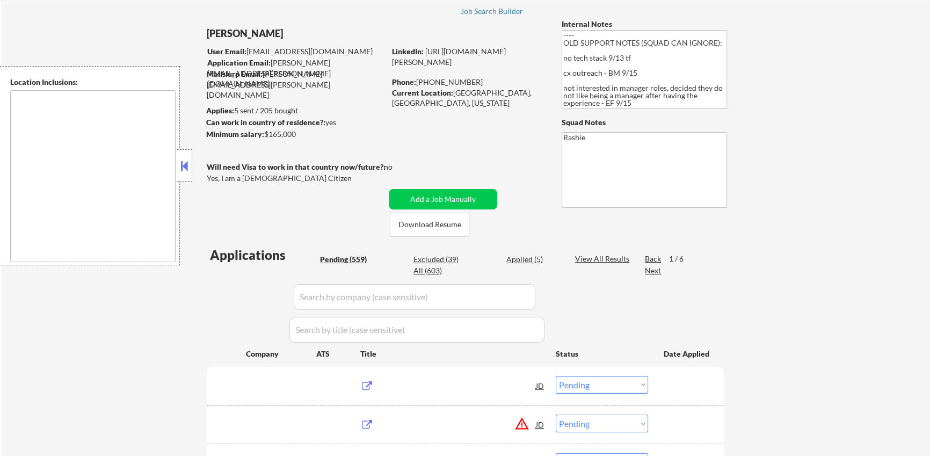
scroll to position [52, 0]
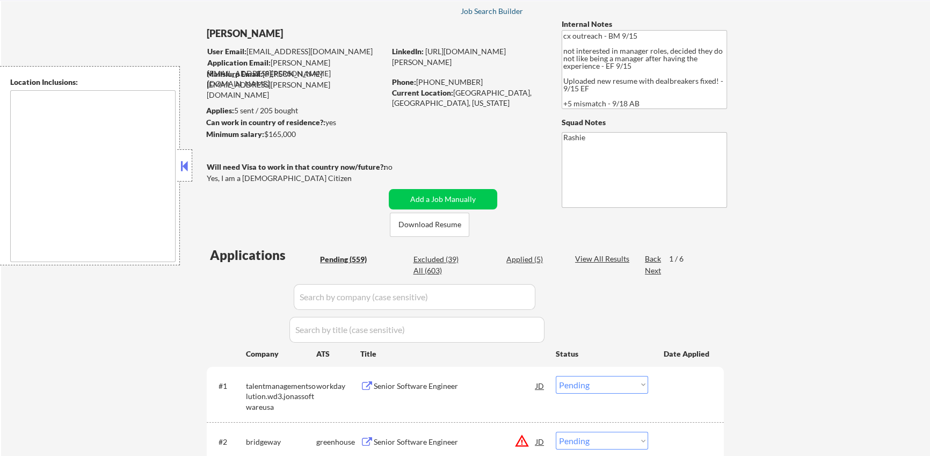
click at [495, 11] on div "Job Search Builder" at bounding box center [491, 12] width 63 height 8
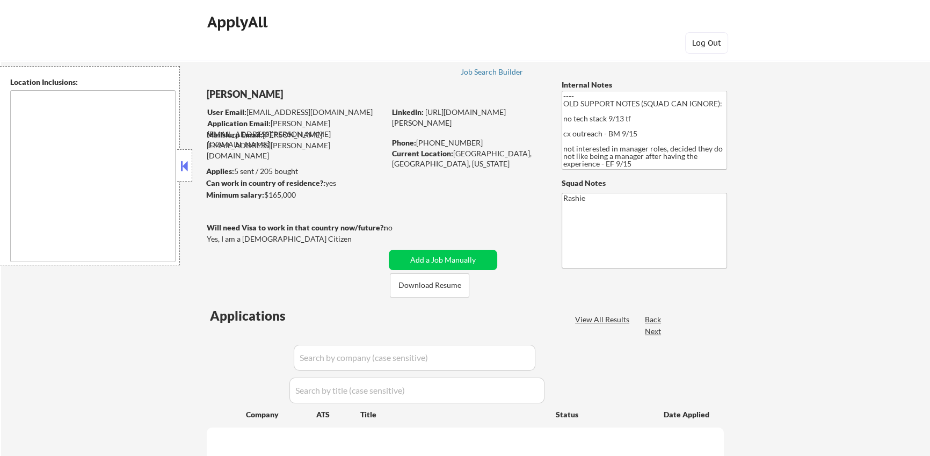
select select ""pending""
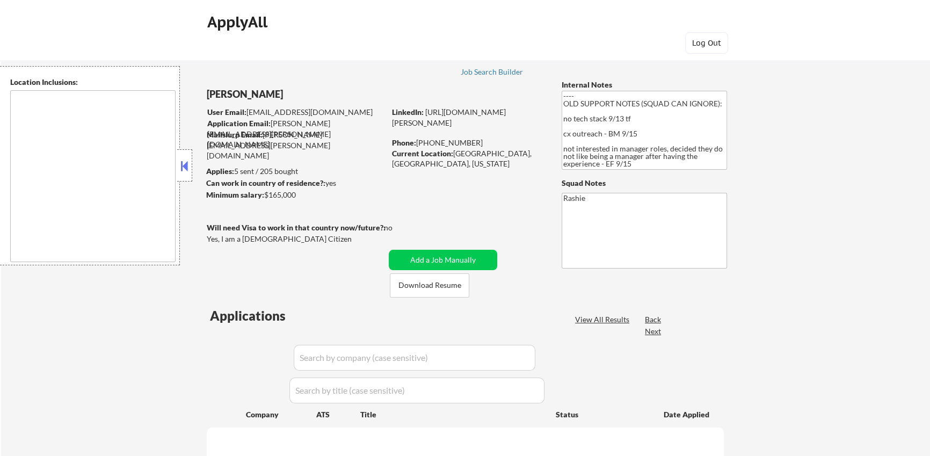
select select ""pending""
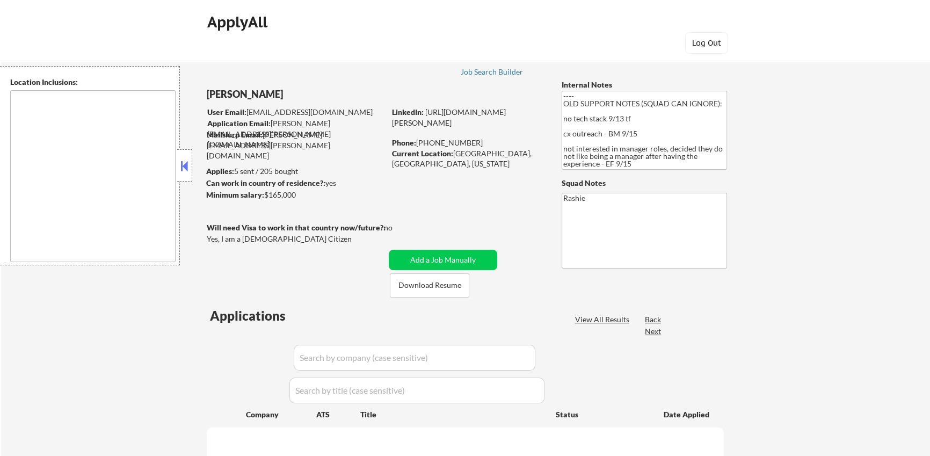
select select ""pending""
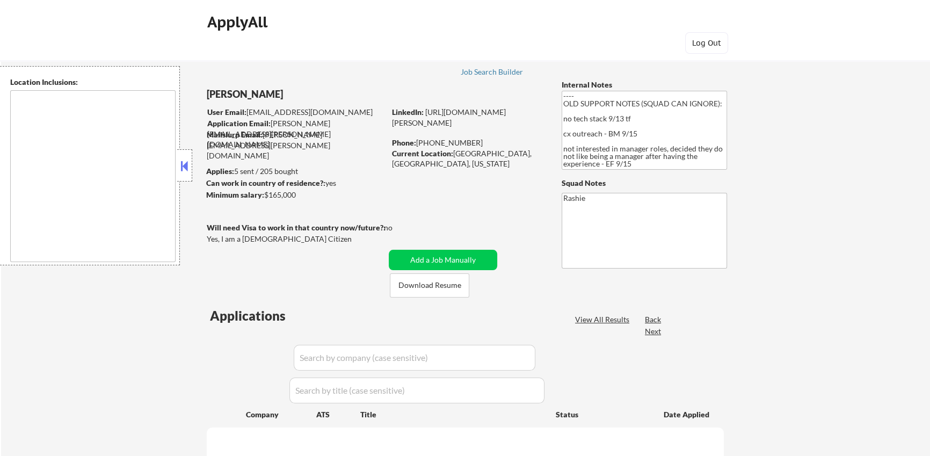
select select ""pending""
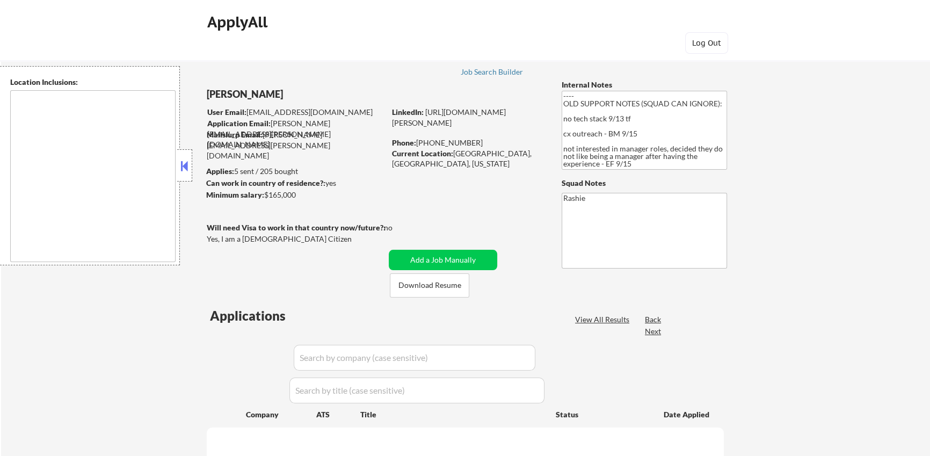
select select ""pending""
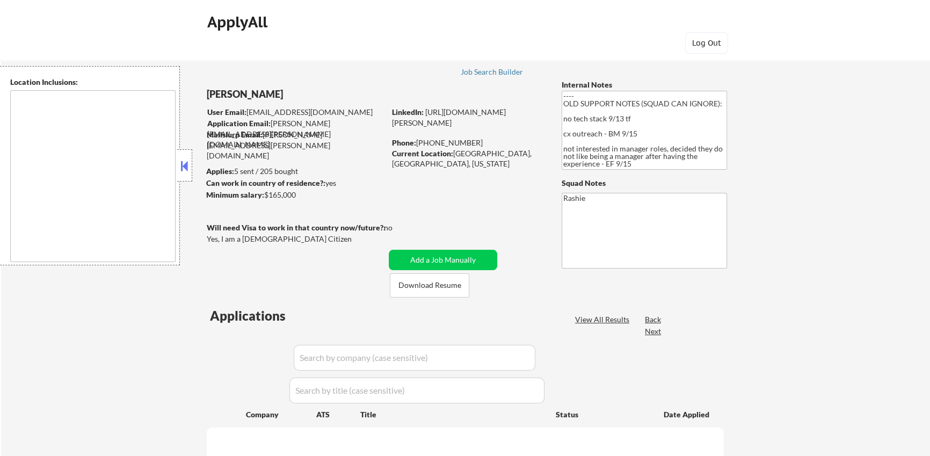
select select ""pending""
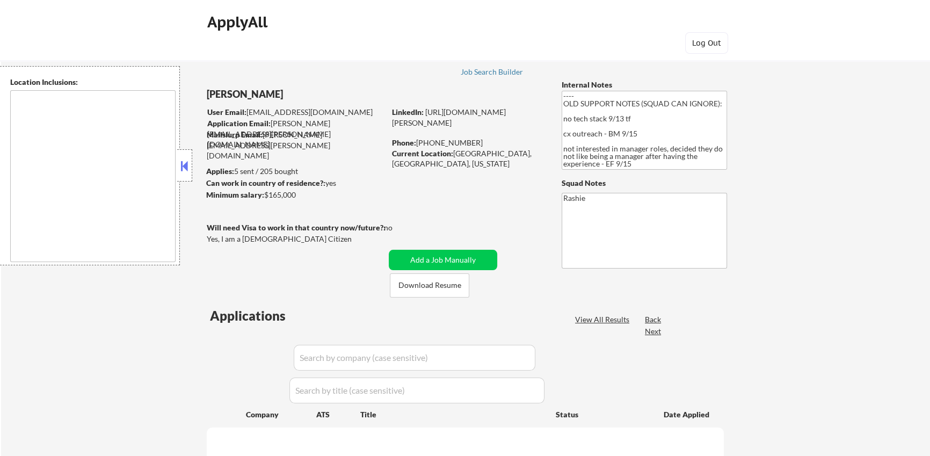
select select ""pending""
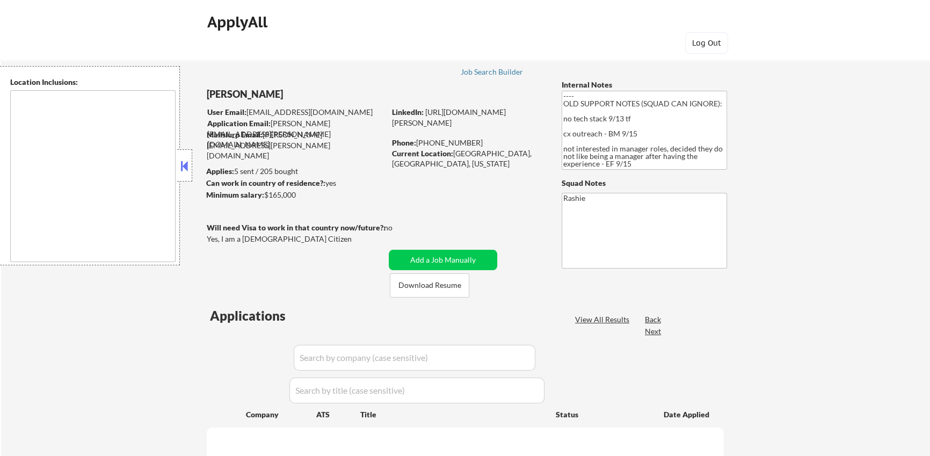
select select ""pending""
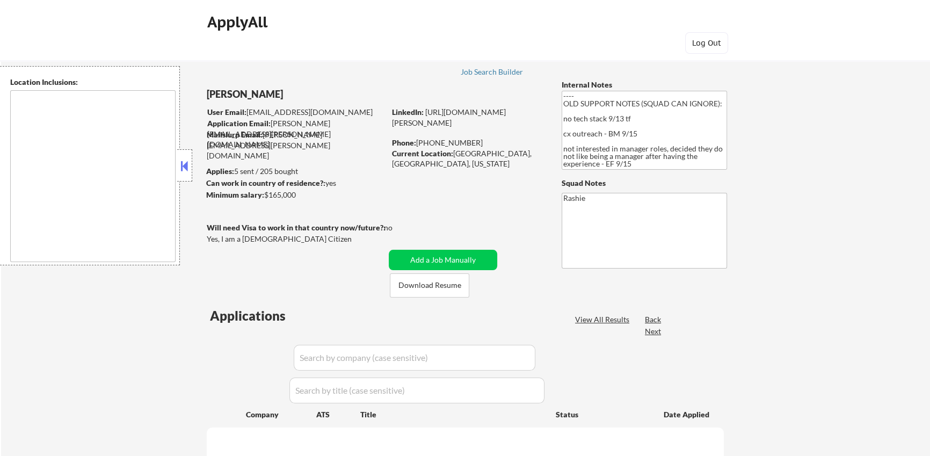
select select ""pending""
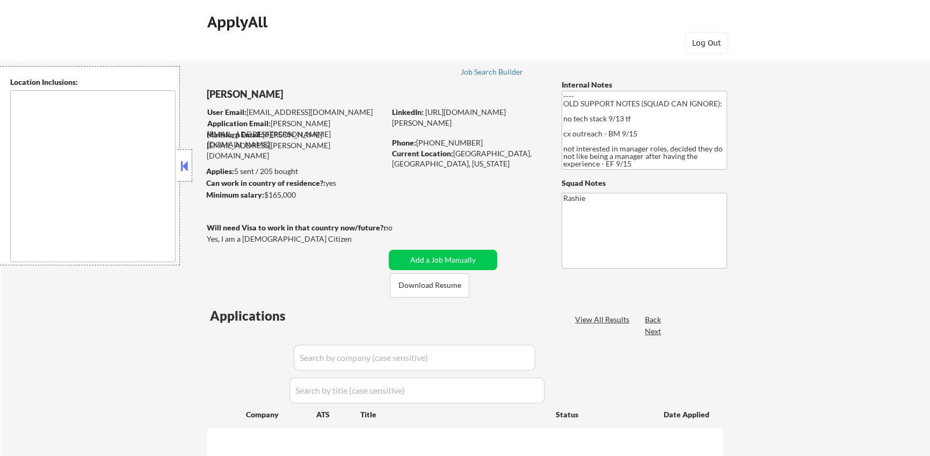
select select ""pending""
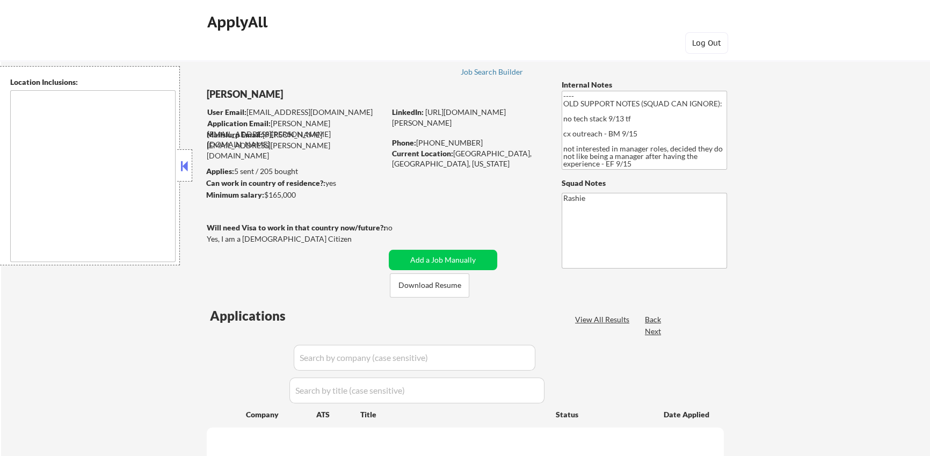
select select ""pending""
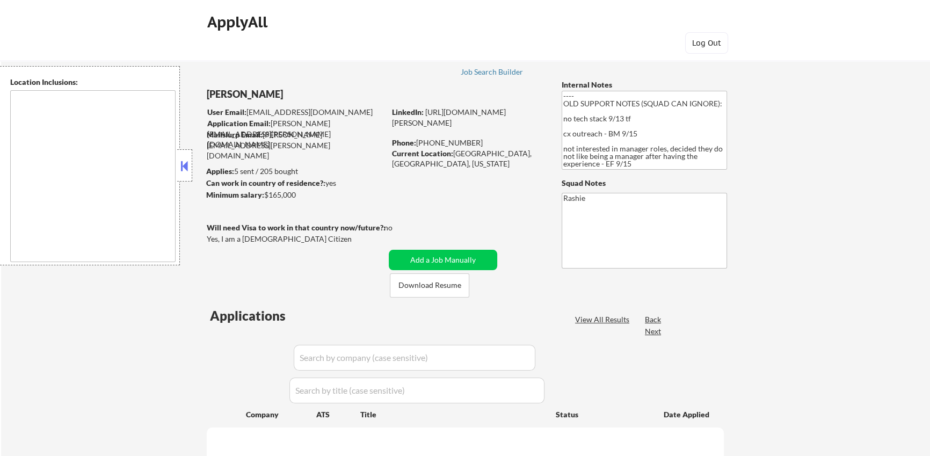
select select ""pending""
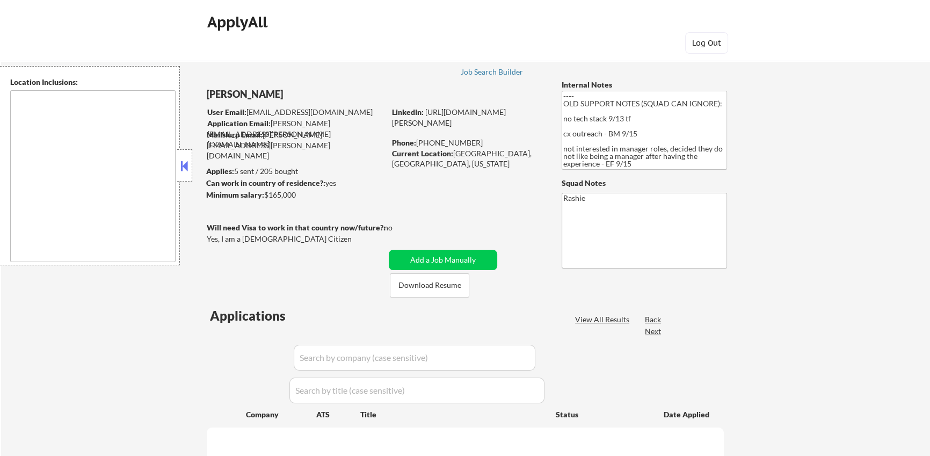
select select ""pending""
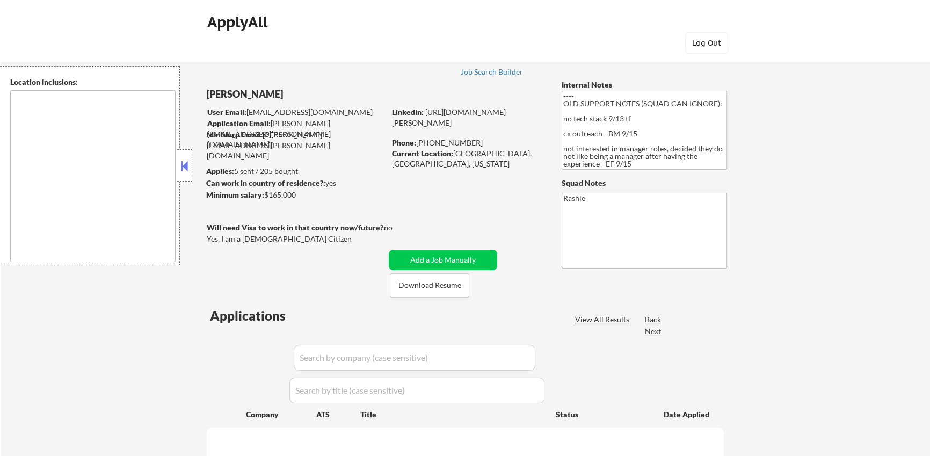
select select ""pending""
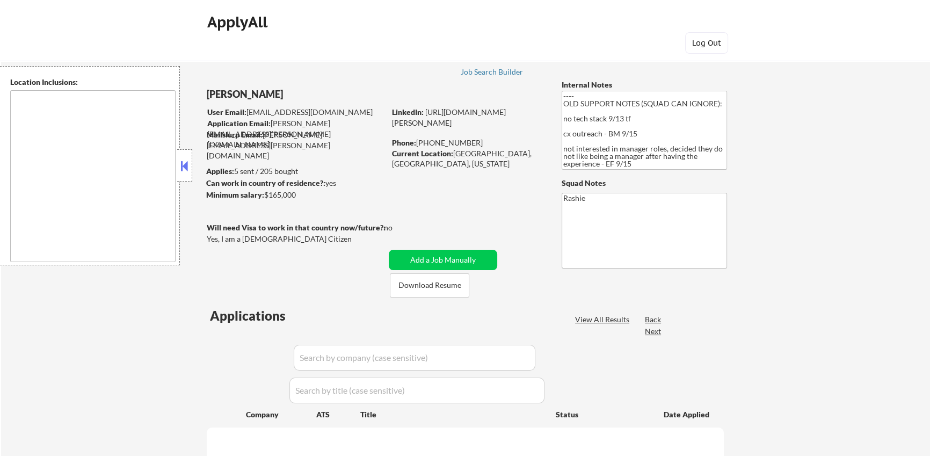
select select ""pending""
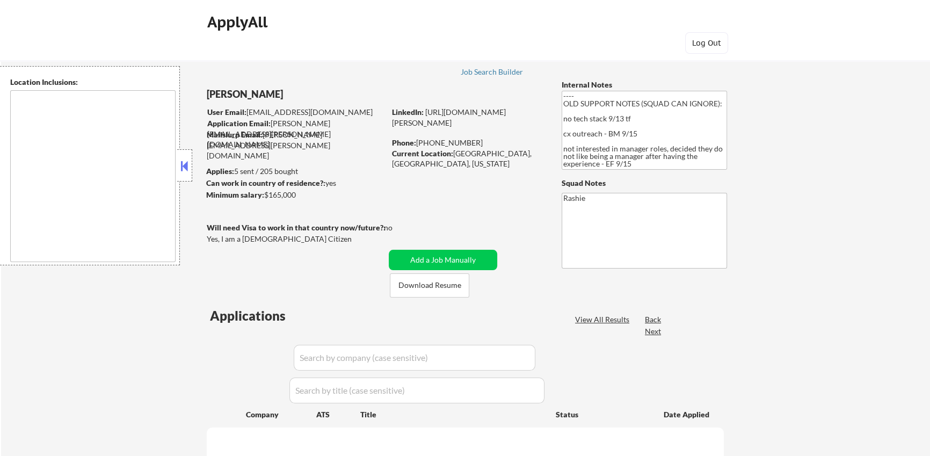
select select ""pending""
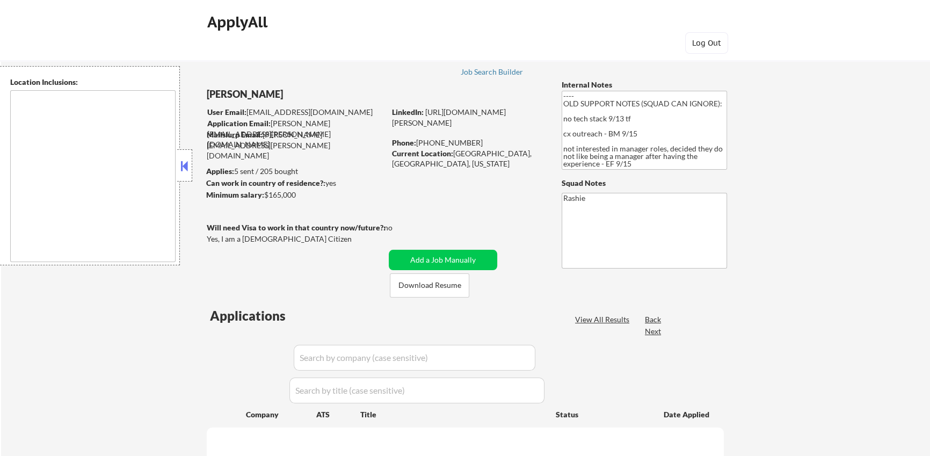
select select ""pending""
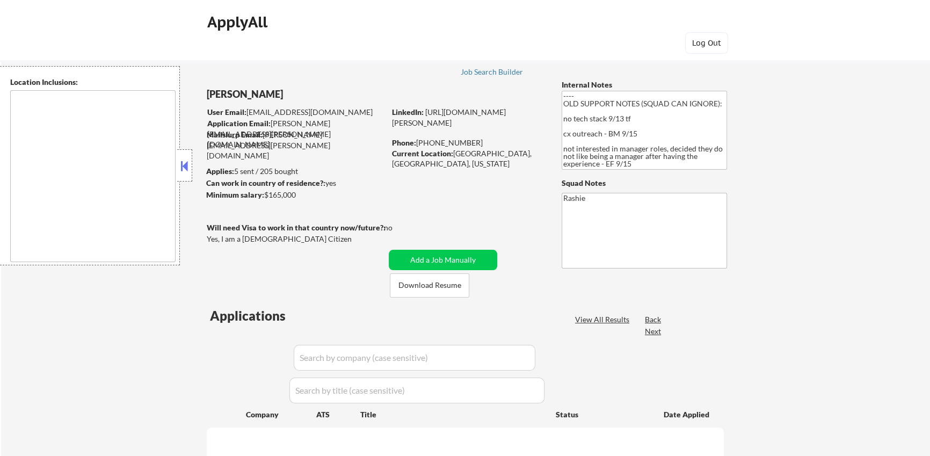
select select ""pending""
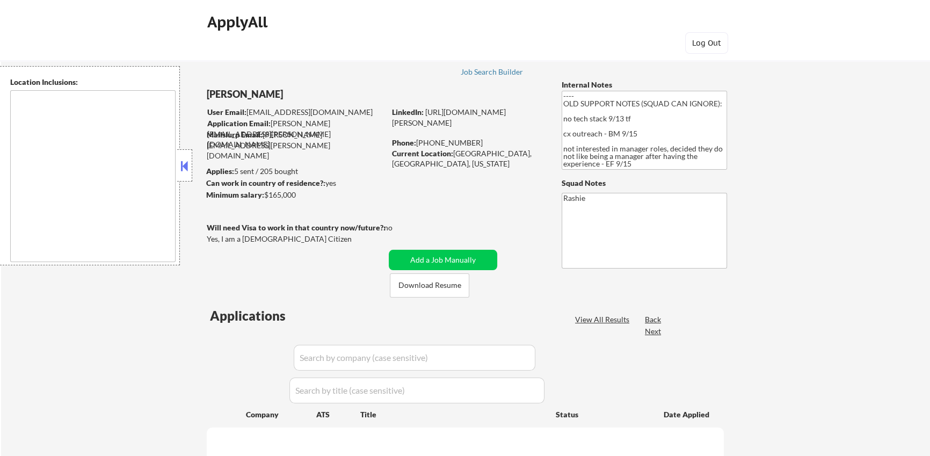
select select ""pending""
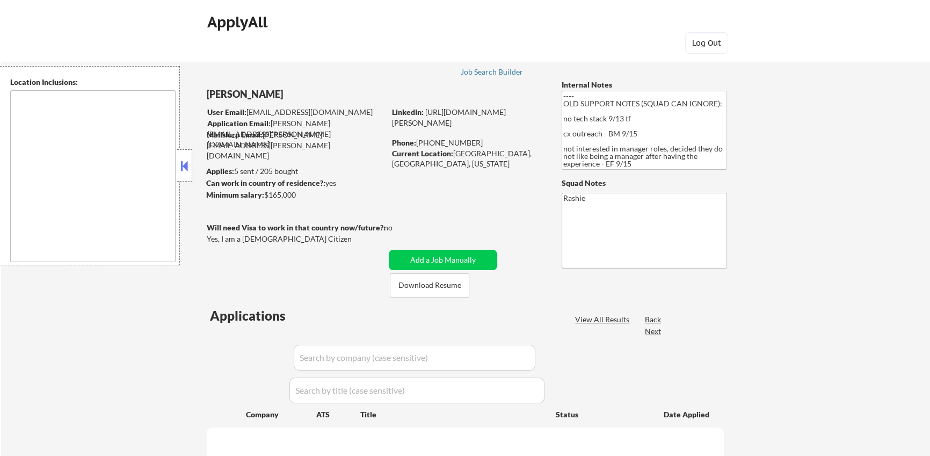
select select ""pending""
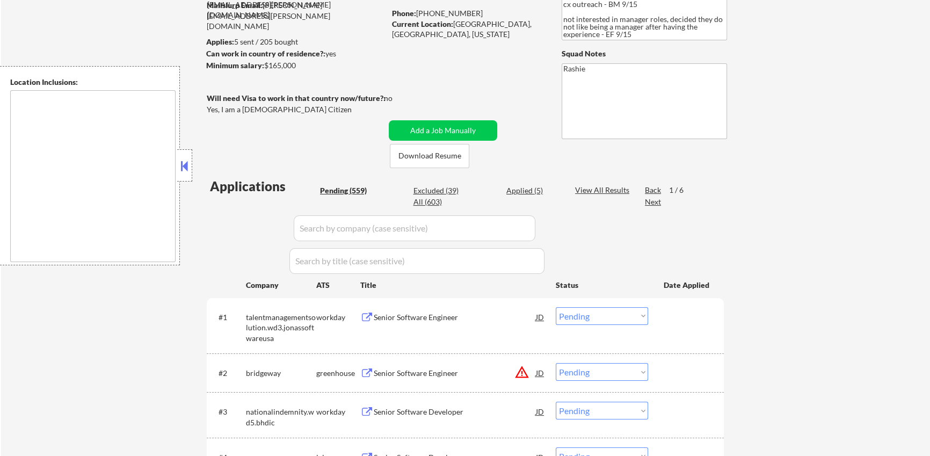
scroll to position [138, 0]
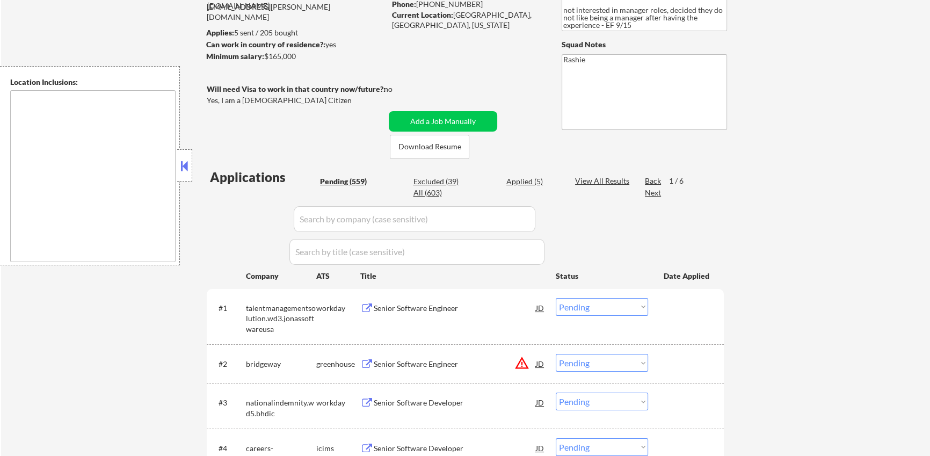
click at [538, 184] on div "Applied (5)" at bounding box center [533, 181] width 54 height 11
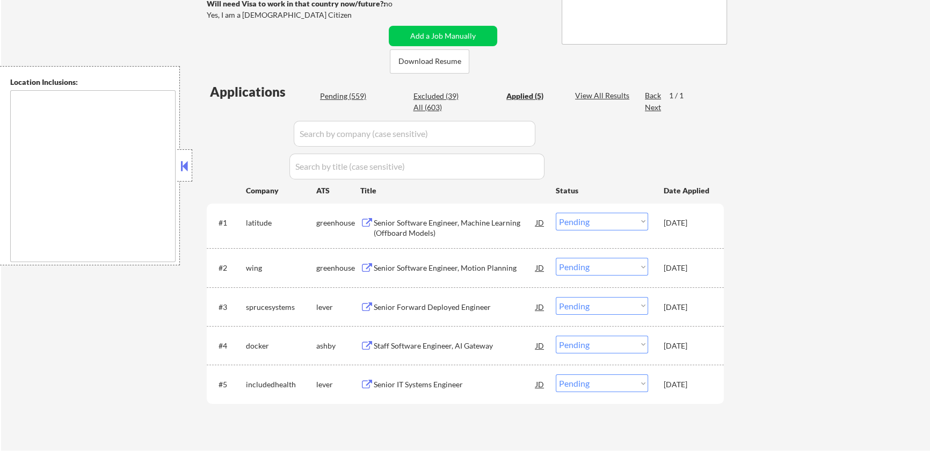
scroll to position [236, 0]
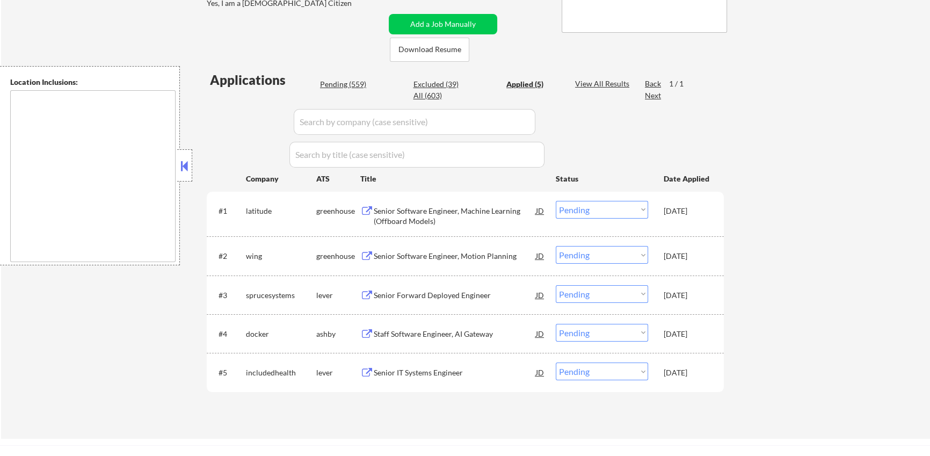
click at [346, 82] on div "Pending (559)" at bounding box center [347, 84] width 54 height 11
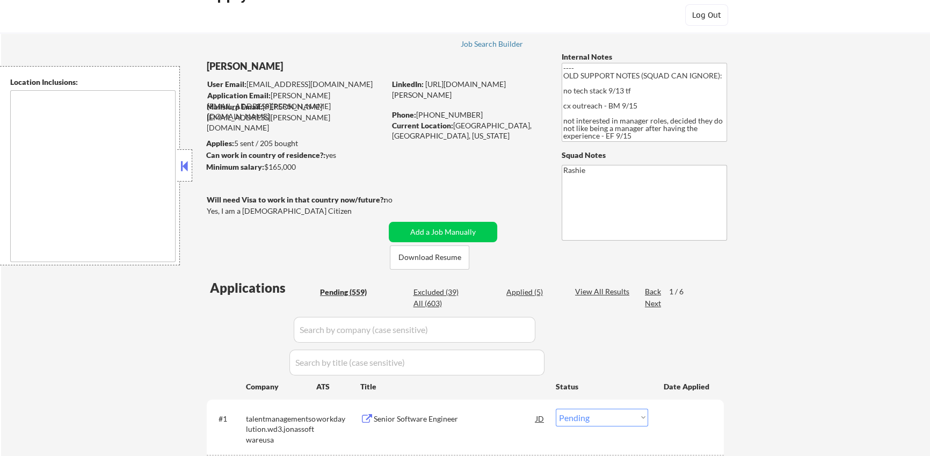
scroll to position [0, 0]
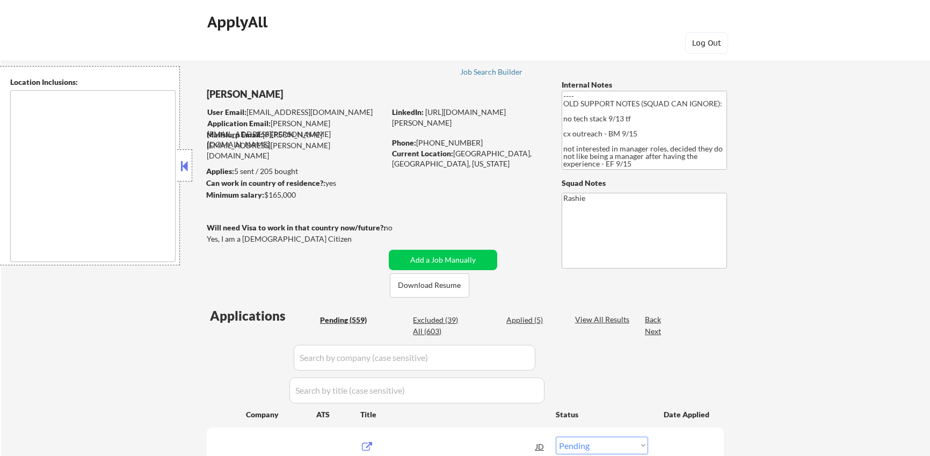
select select ""pending""
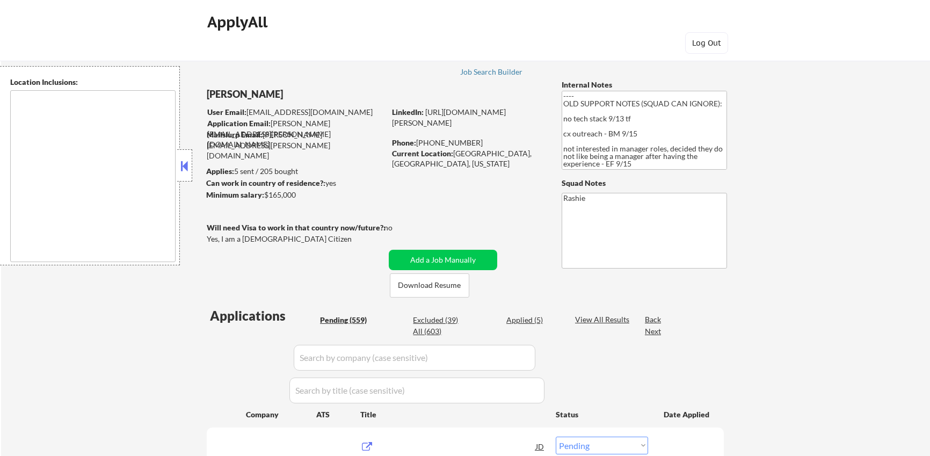
select select ""pending""
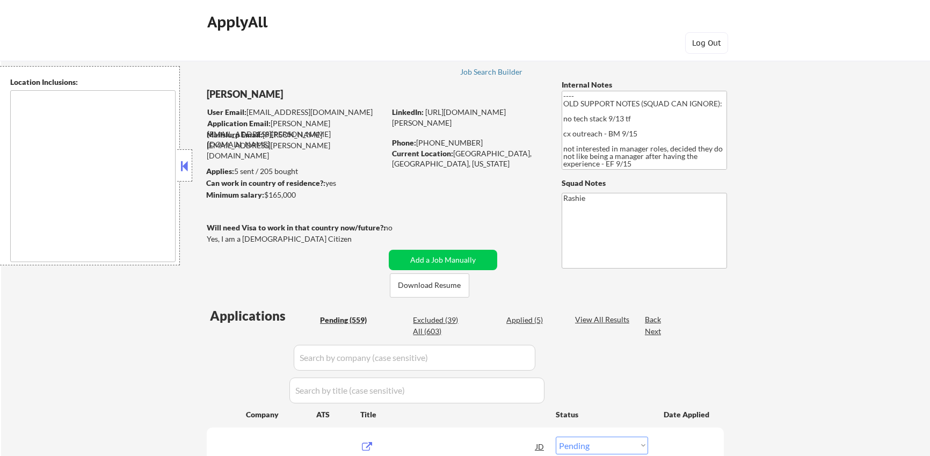
select select ""pending""
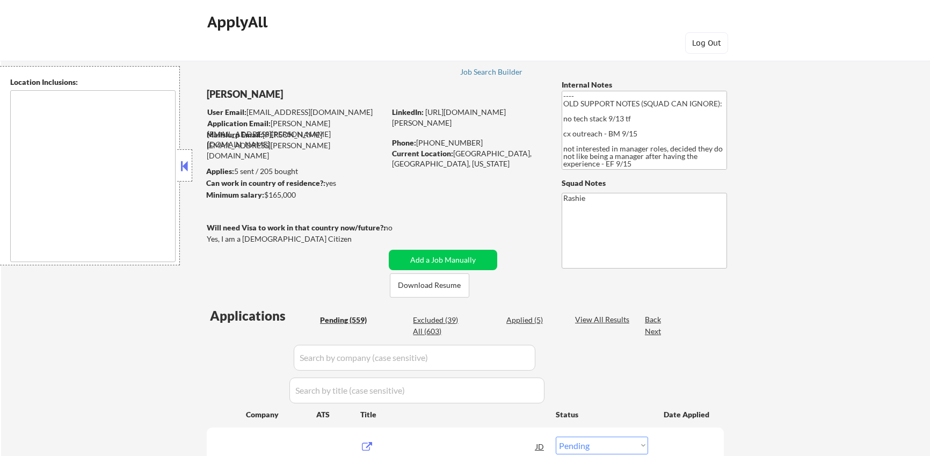
select select ""pending""
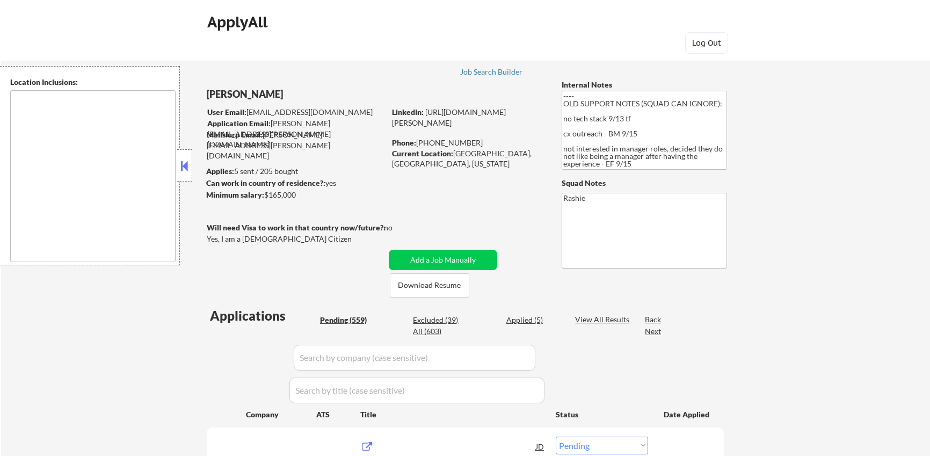
select select ""pending""
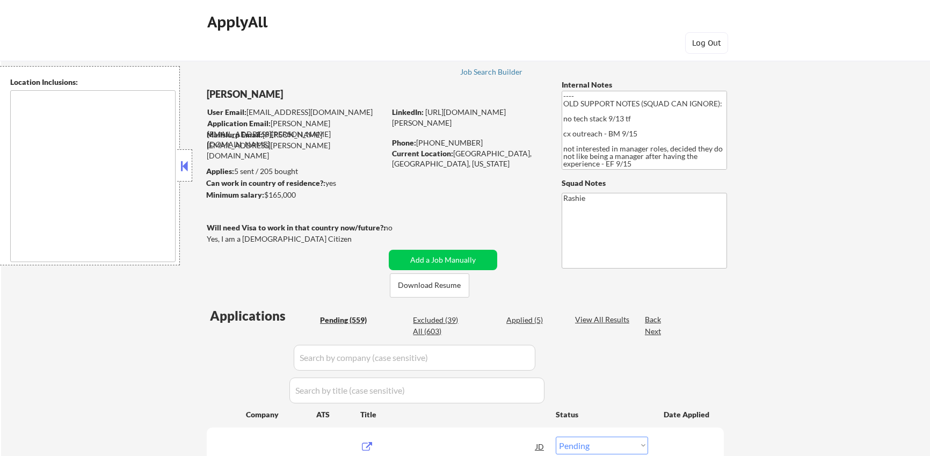
select select ""pending""
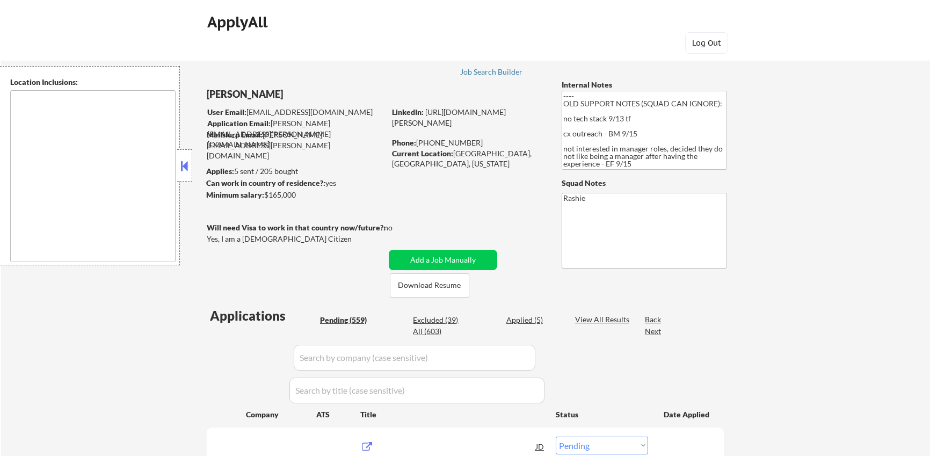
select select ""pending""
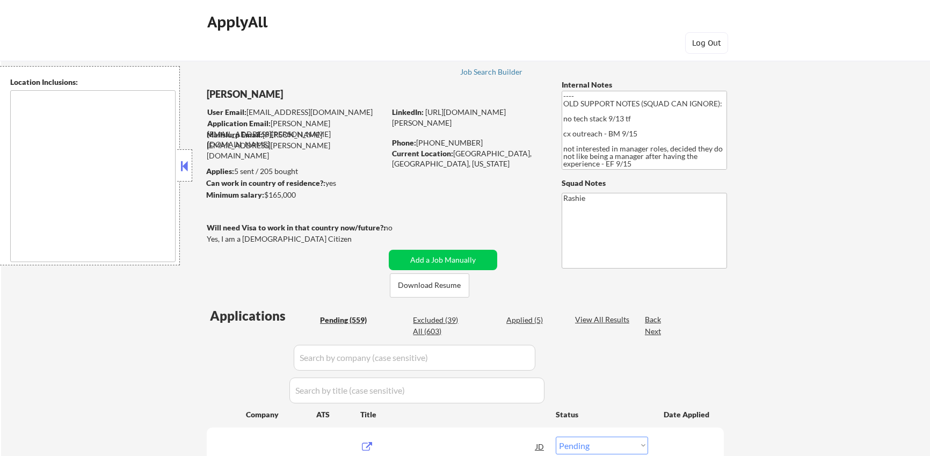
select select ""pending""
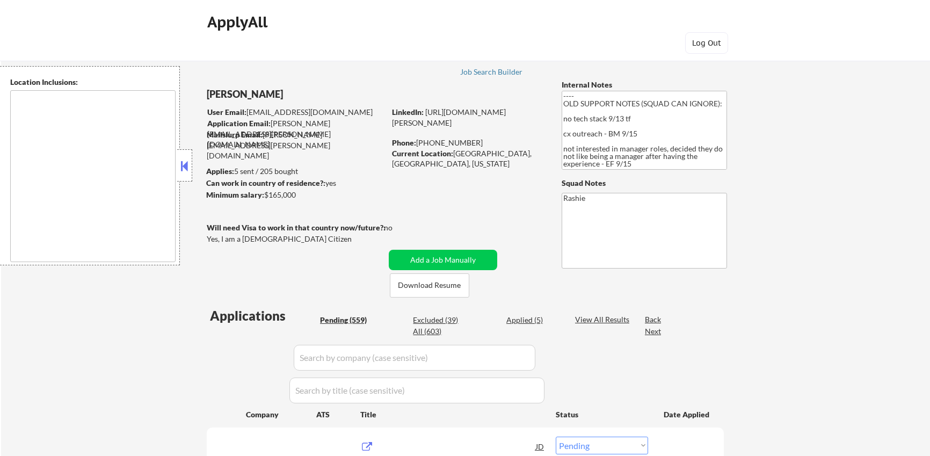
select select ""pending""
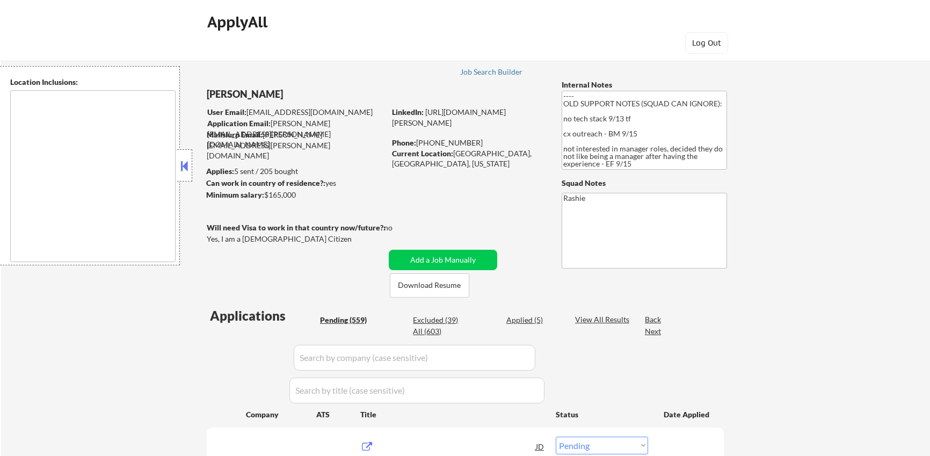
select select ""pending""
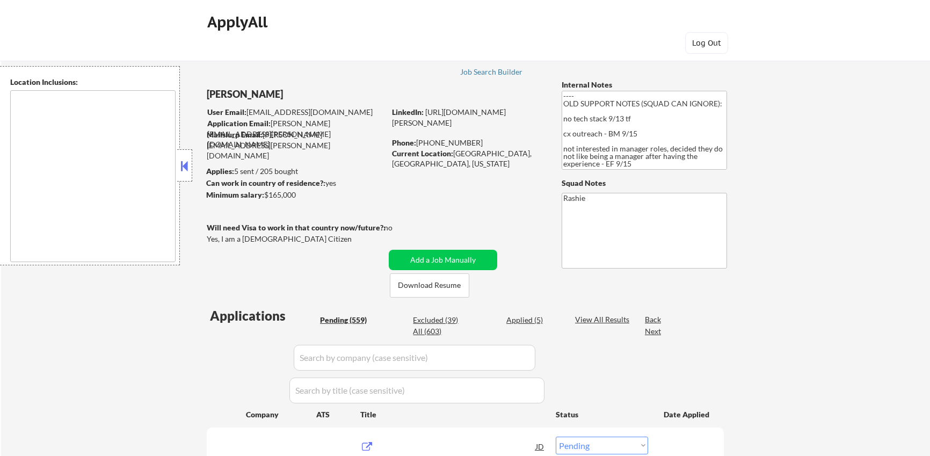
select select ""pending""
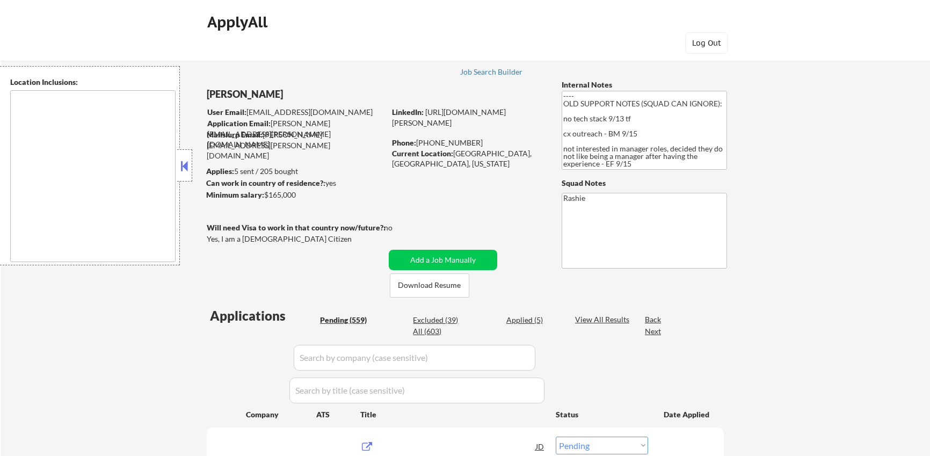
select select ""pending""
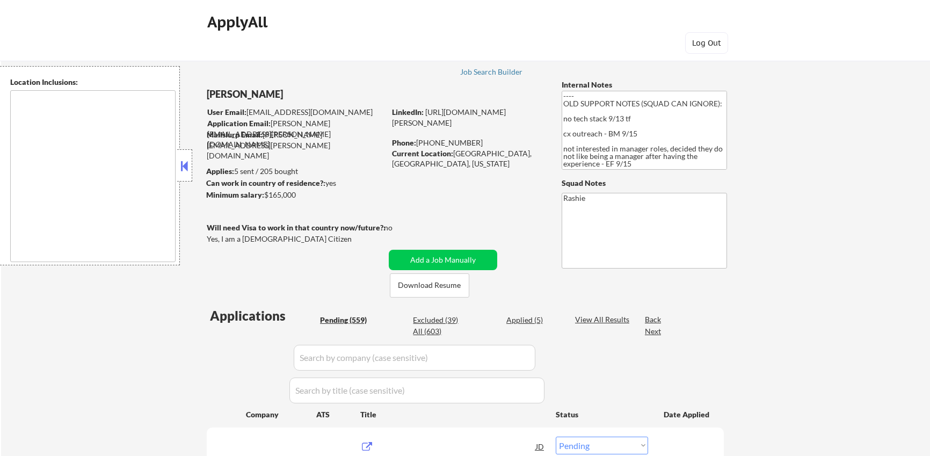
select select ""pending""
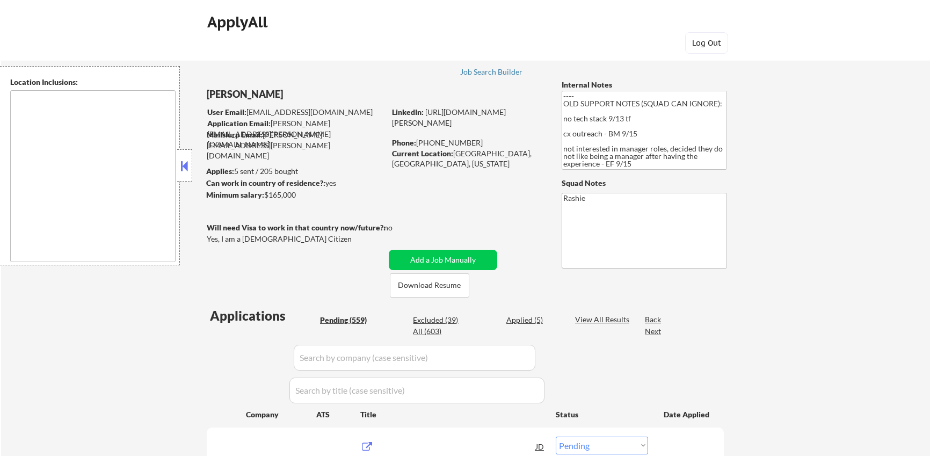
select select ""pending""
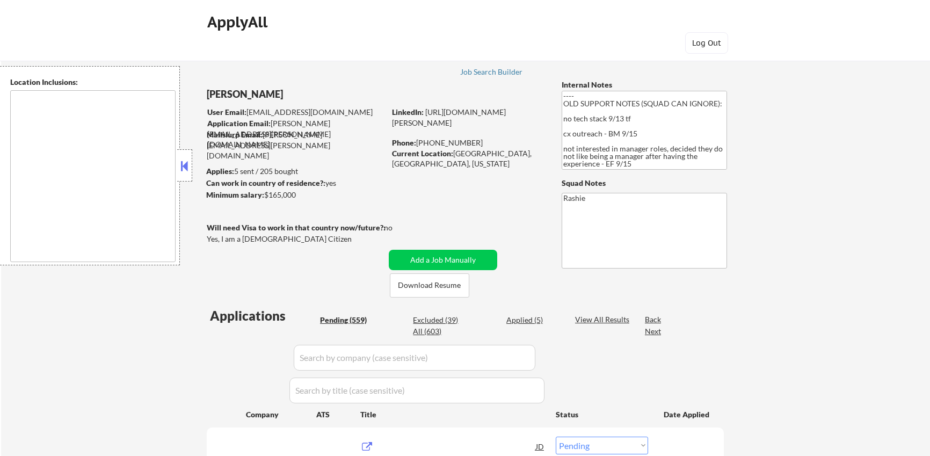
select select ""pending""
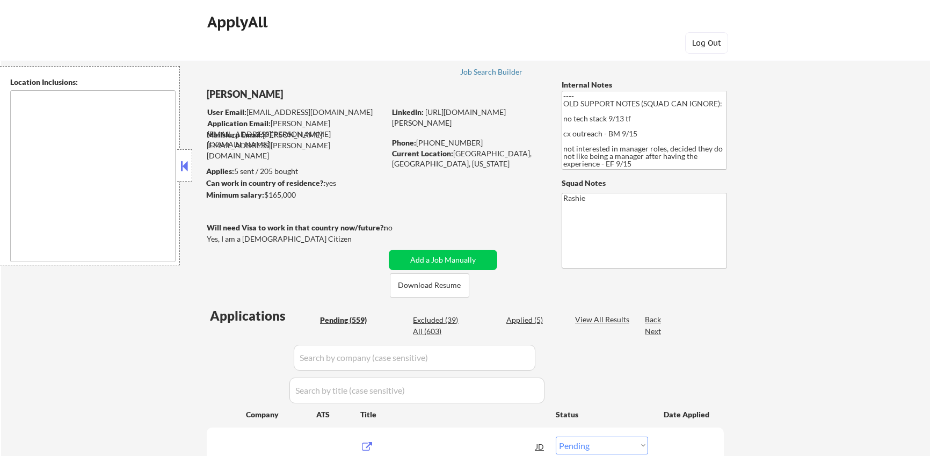
select select ""pending""
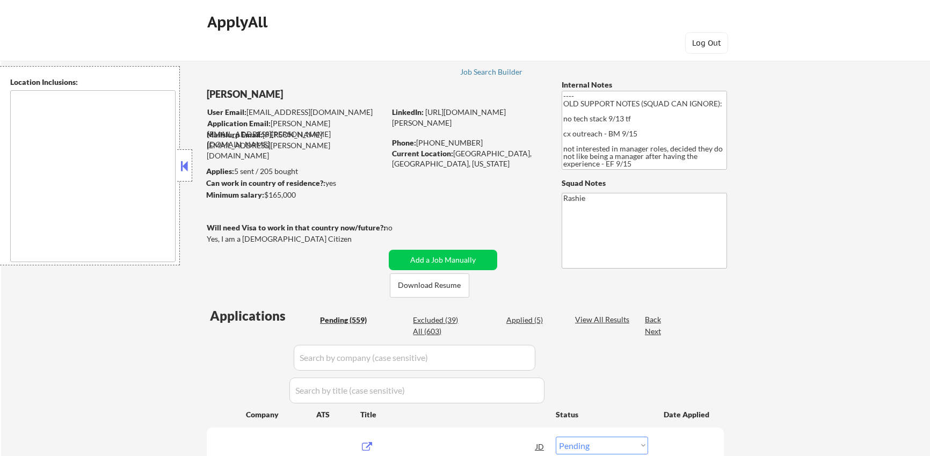
select select ""pending""
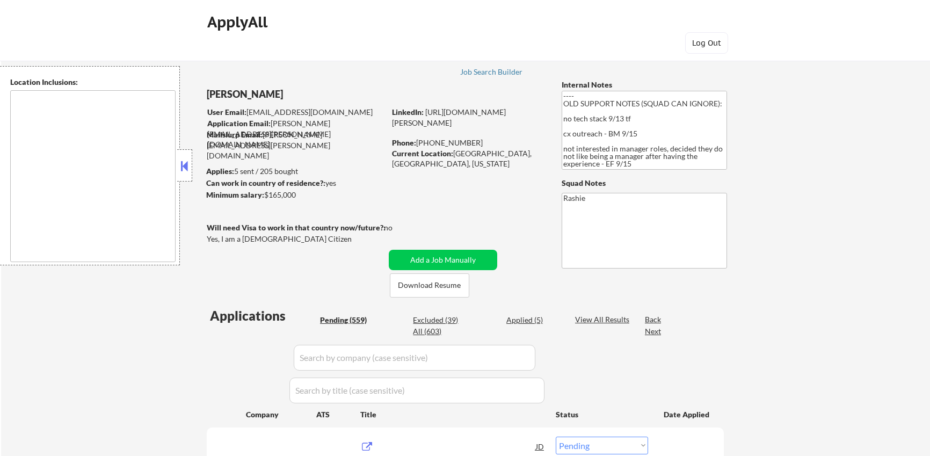
select select ""pending""
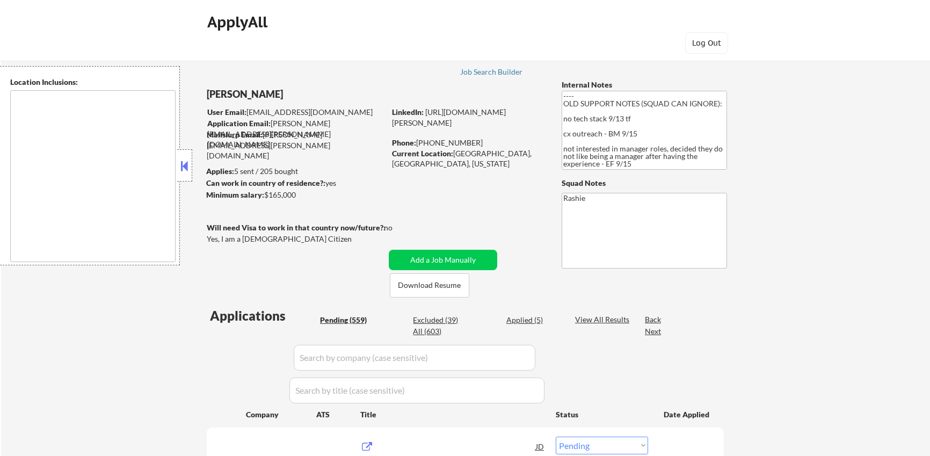
select select ""pending""
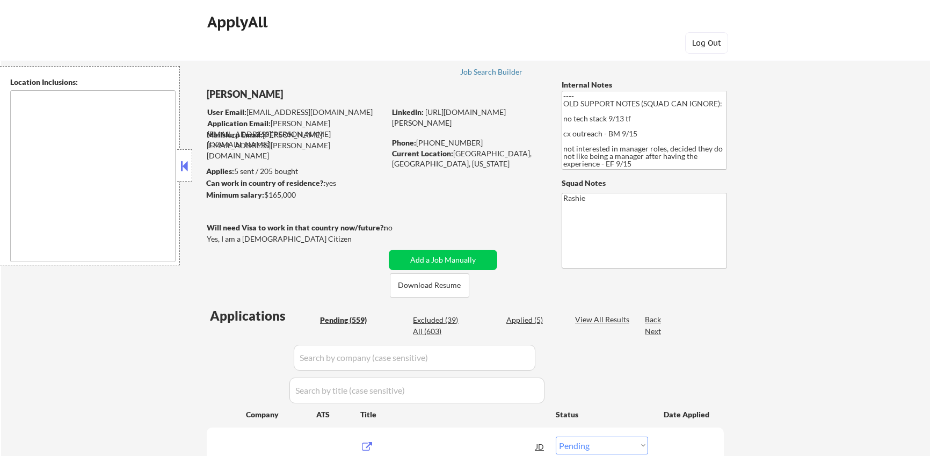
select select ""pending""
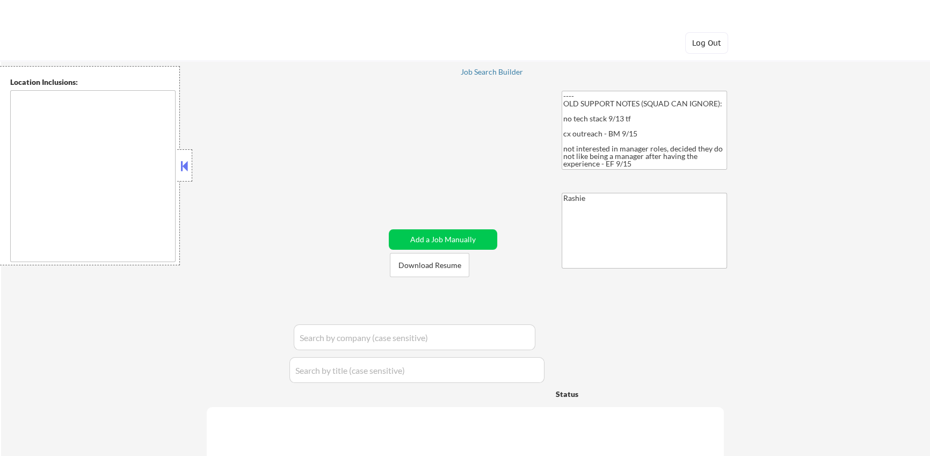
select select ""pending""
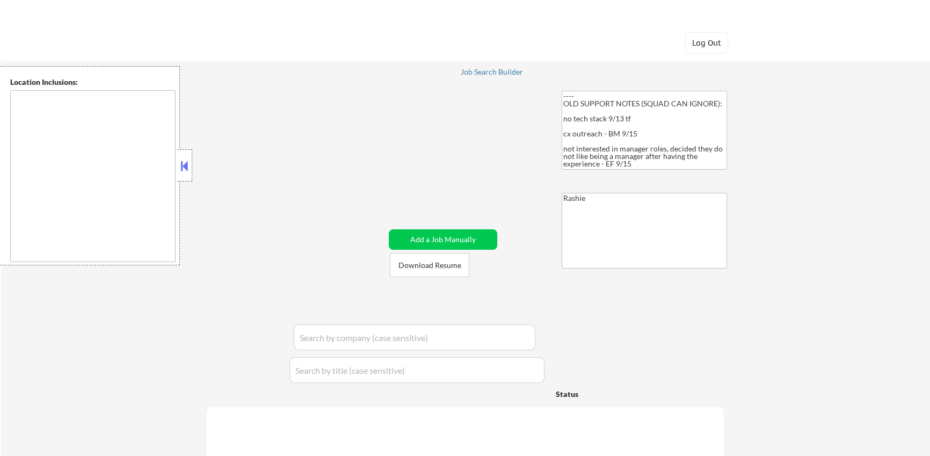
select select ""pending""
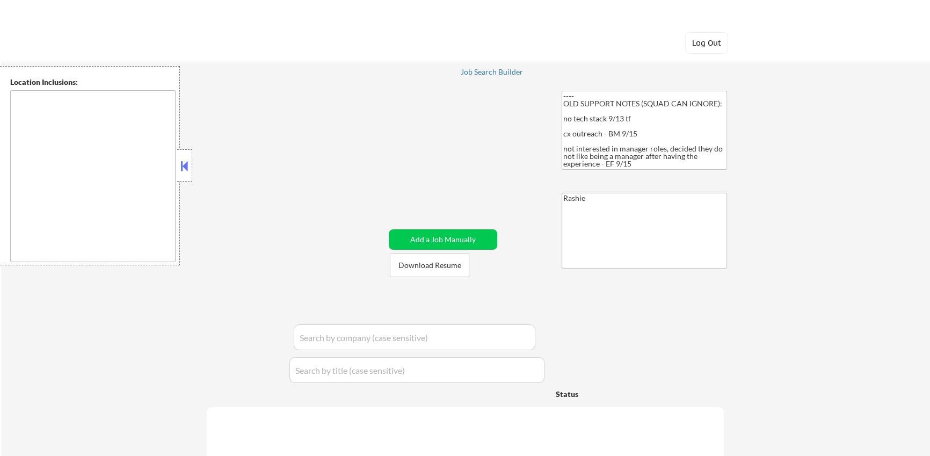
select select ""pending""
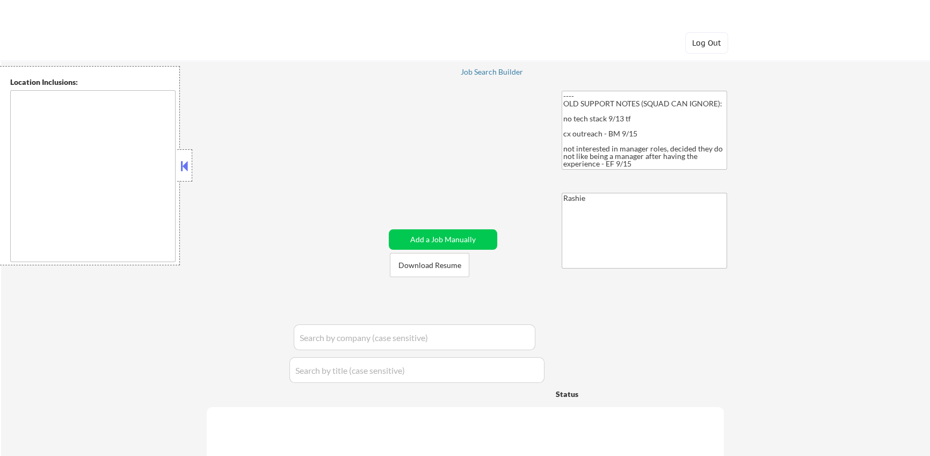
select select ""pending""
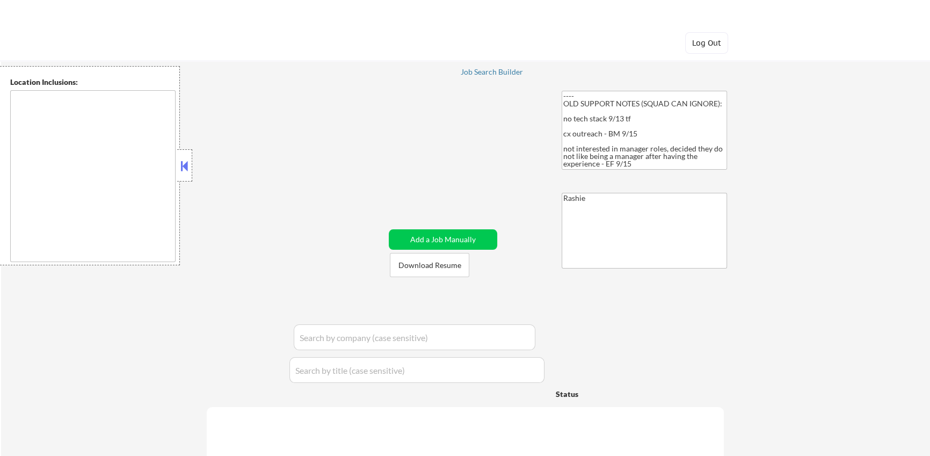
select select ""pending""
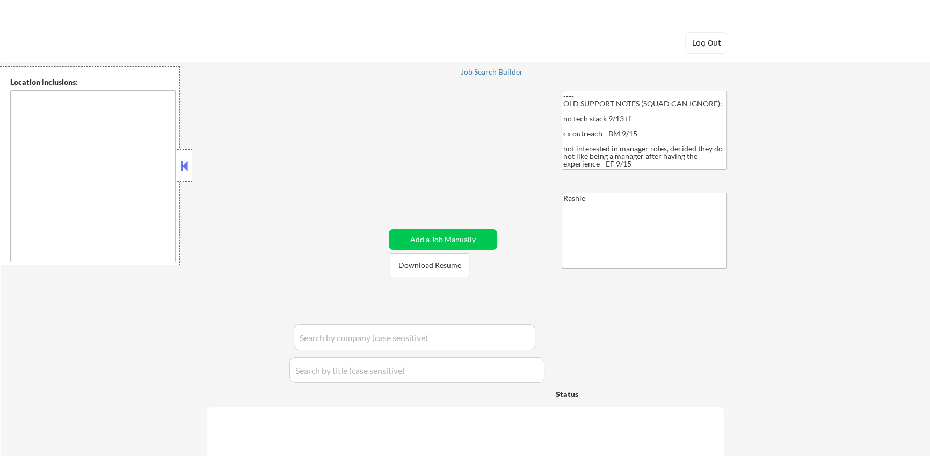
select select ""pending""
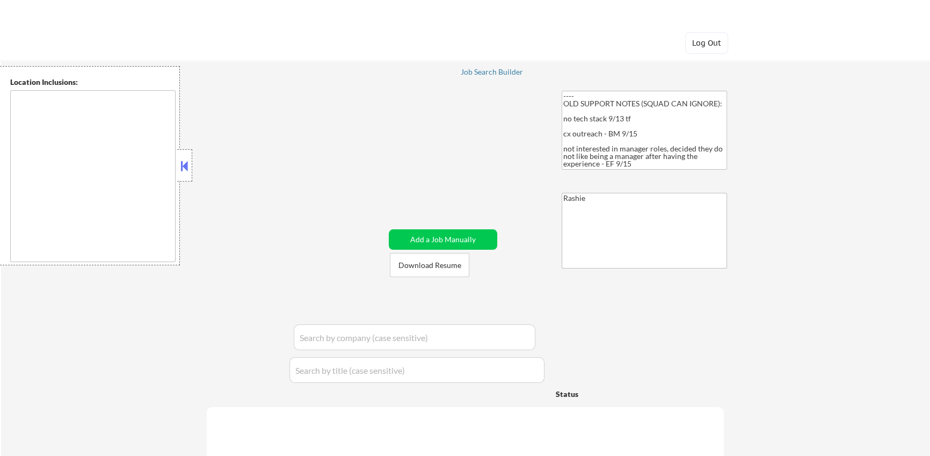
select select ""pending""
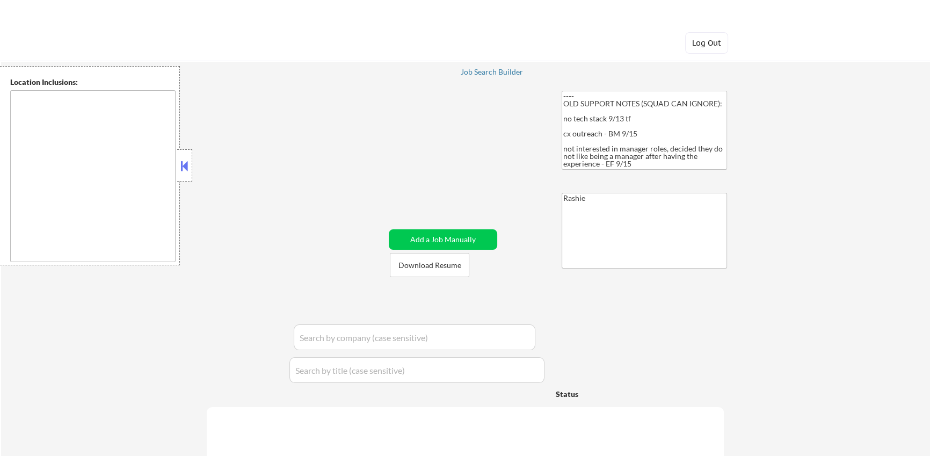
select select ""pending""
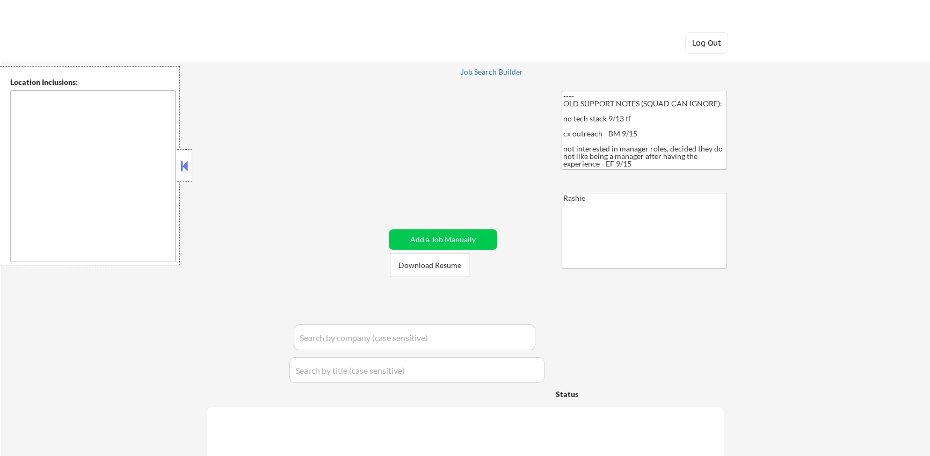
select select ""pending""
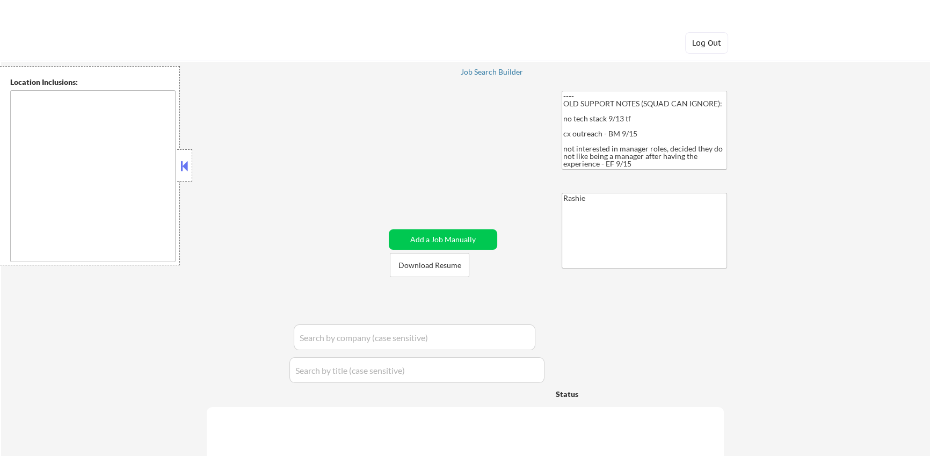
select select ""pending""
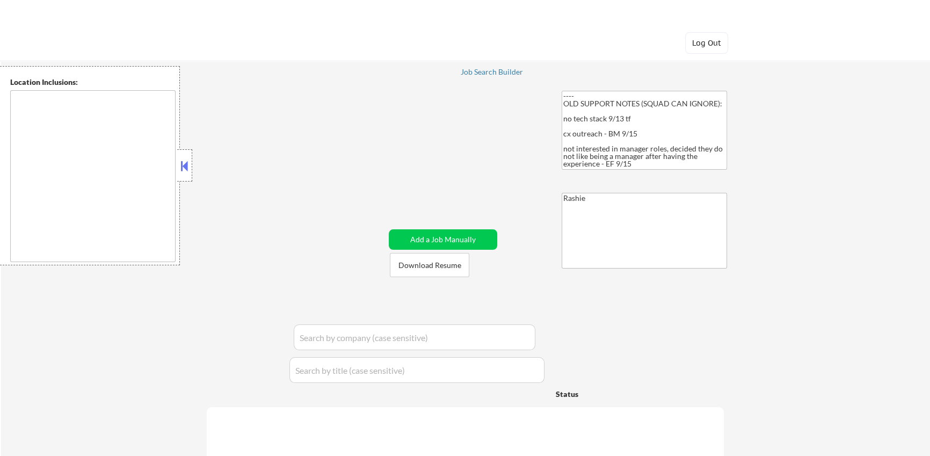
select select ""pending""
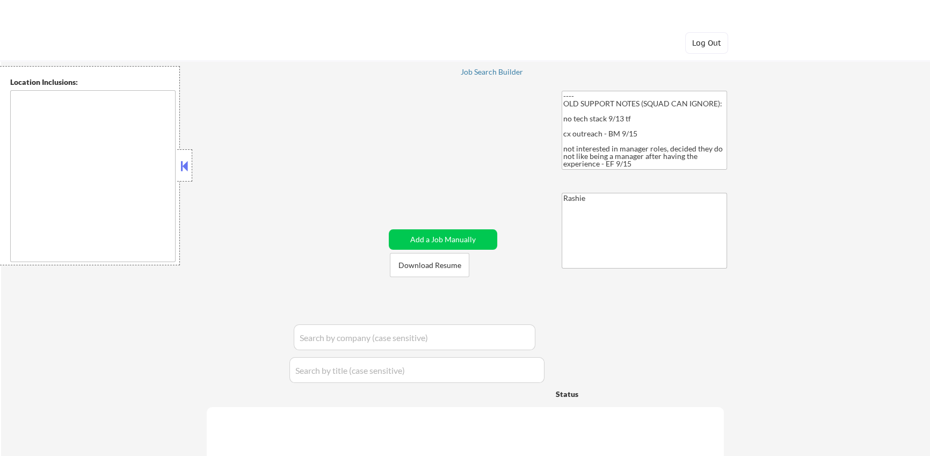
select select ""pending""
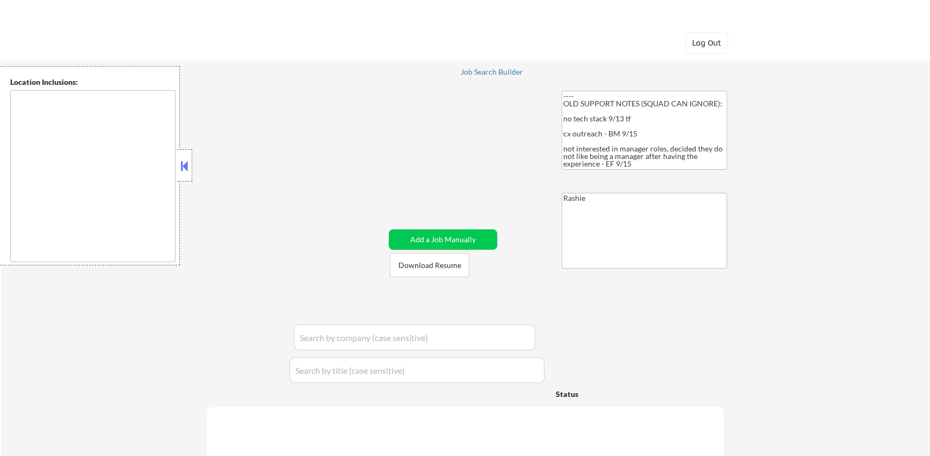
select select ""pending""
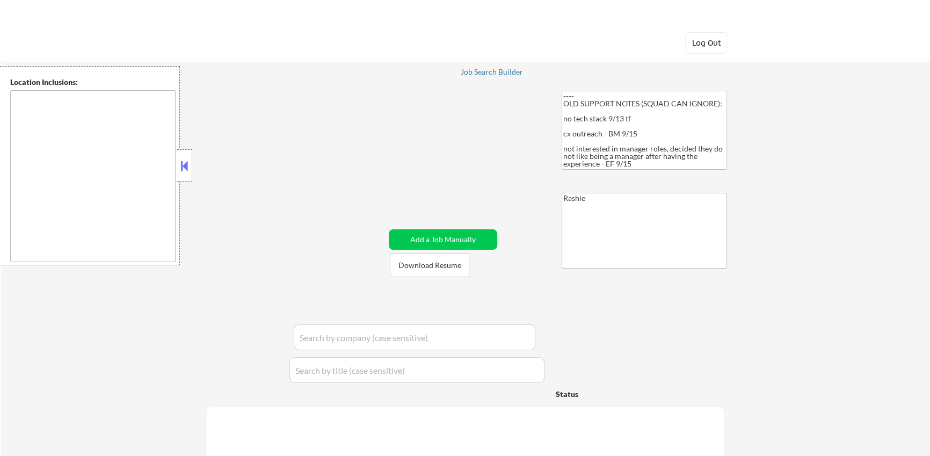
select select ""pending""
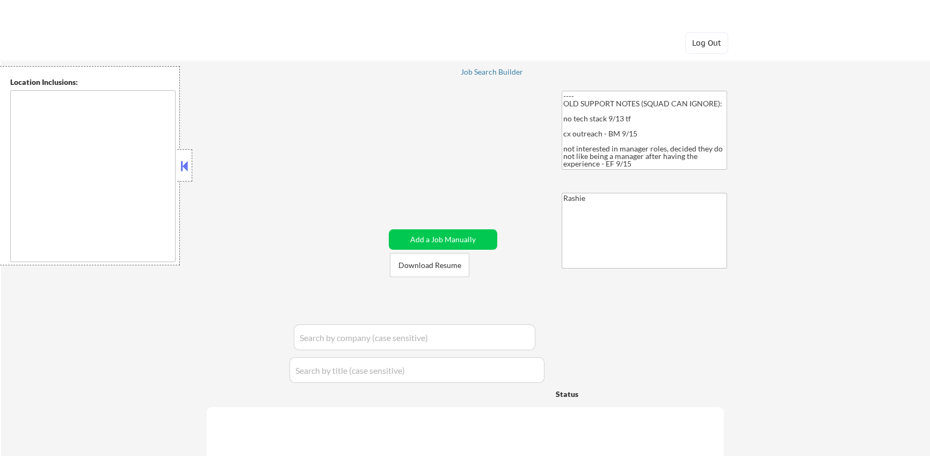
select select ""pending""
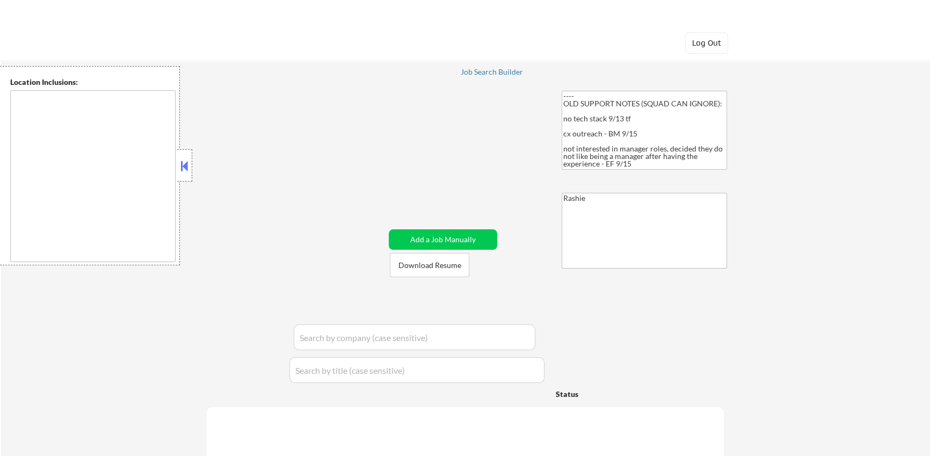
select select ""pending""
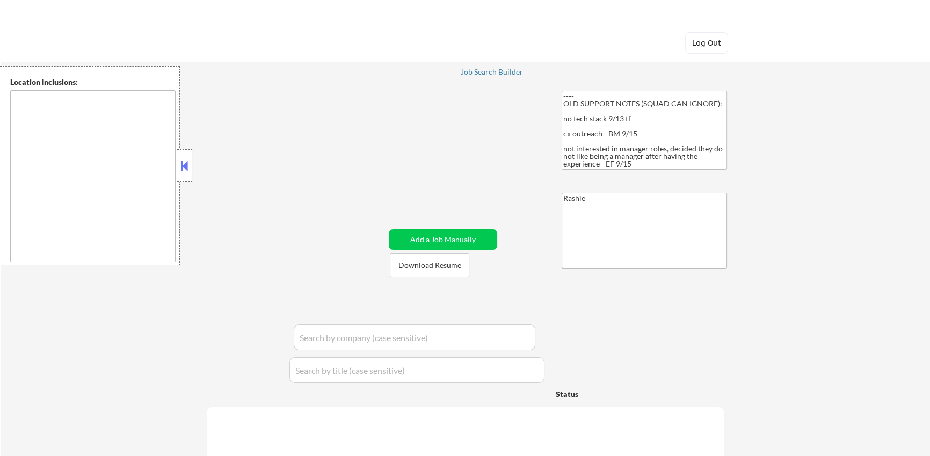
select select ""pending""
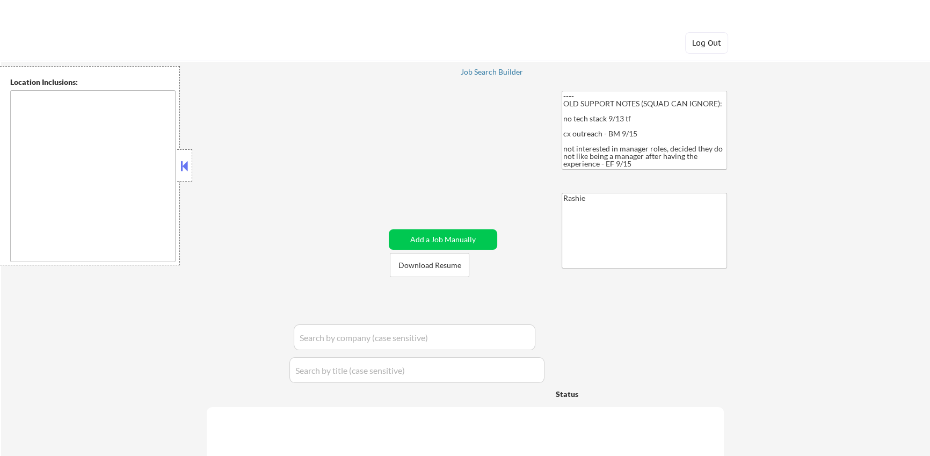
select select ""pending""
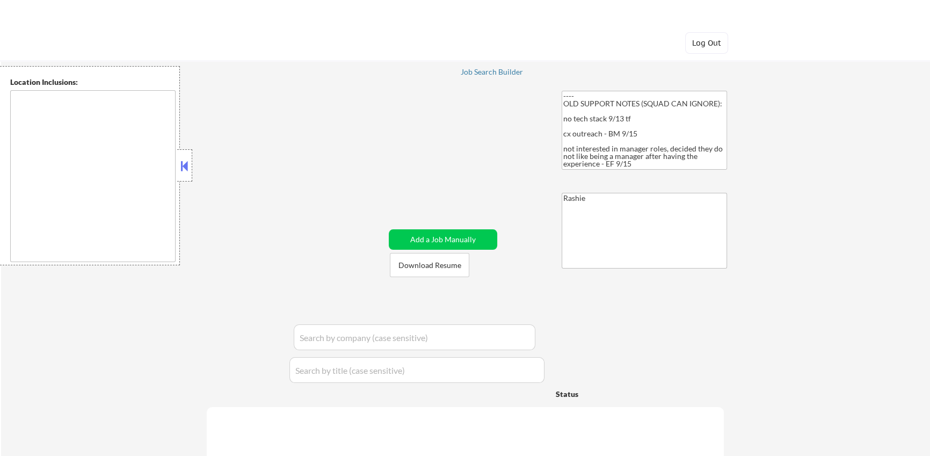
select select ""pending""
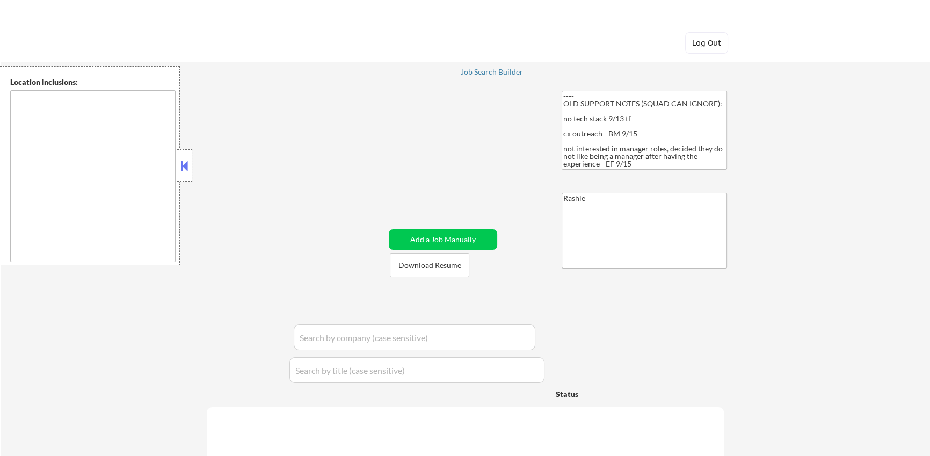
select select ""pending""
